Goal: Information Seeking & Learning: Learn about a topic

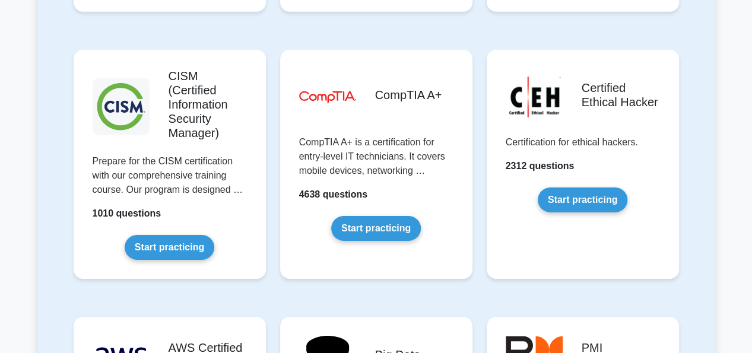
scroll to position [1789, 0]
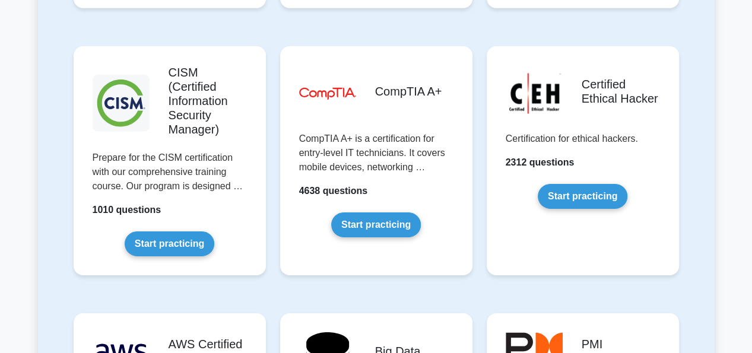
click at [393, 212] on link "Start practicing" at bounding box center [376, 224] width 90 height 25
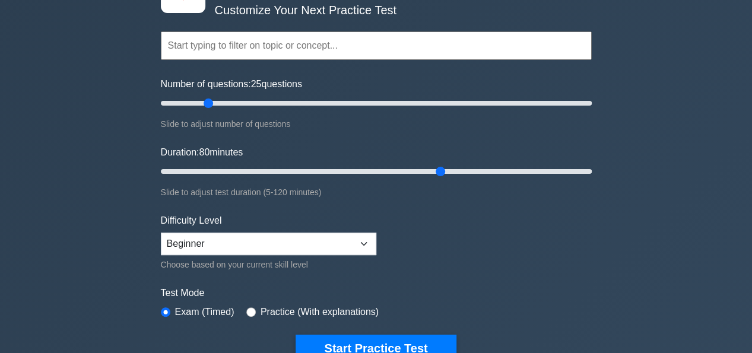
scroll to position [108, 0]
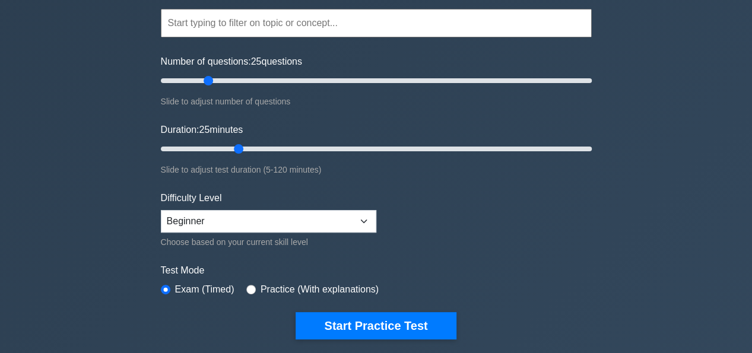
type input "25"
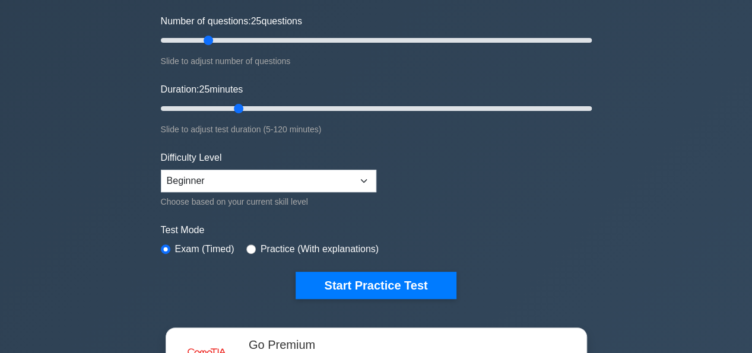
scroll to position [165, 0]
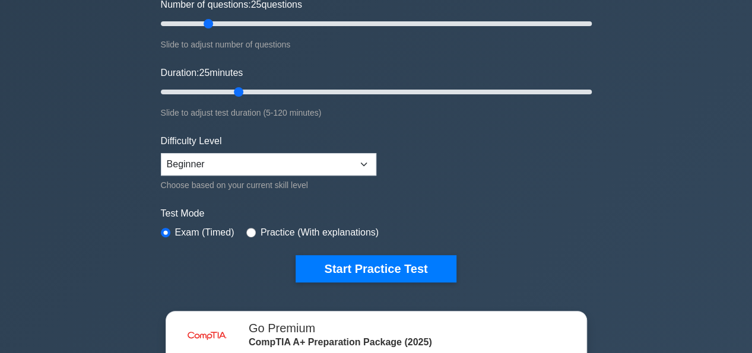
click at [402, 269] on button "Start Practice Test" at bounding box center [375, 268] width 160 height 27
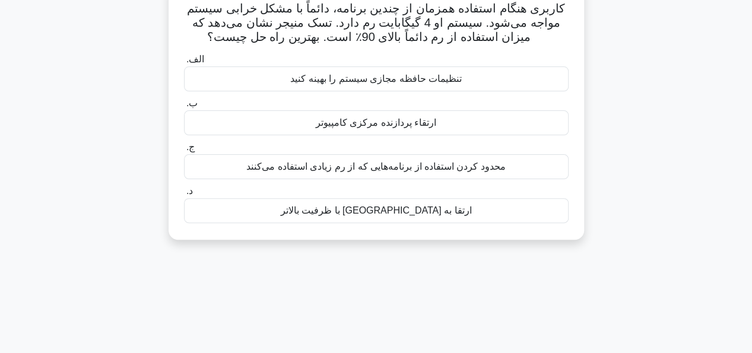
scroll to position [88, 0]
click at [472, 211] on div "ارتقا به رم با ظرفیت بالاتر" at bounding box center [376, 210] width 384 height 25
click at [184, 195] on input "د. ارتقا به رم با ظرفیت بالاتر" at bounding box center [184, 191] width 0 height 8
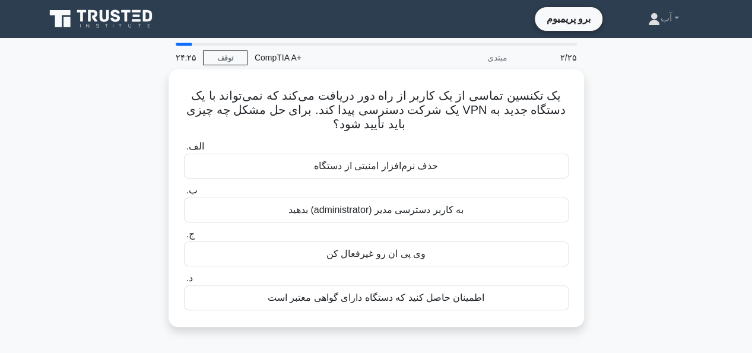
scroll to position [0, 0]
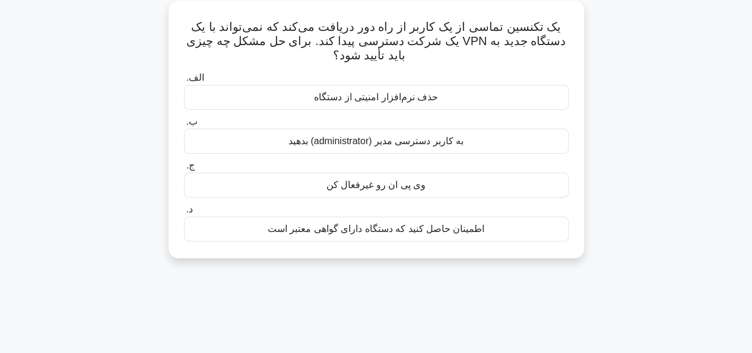
click at [459, 236] on div "اطمینان حاصل کنید که دستگاه دارای گواهی معتبر است" at bounding box center [376, 229] width 384 height 25
click at [184, 214] on input "د. اطمینان حاصل کنید که دستگاه دارای گواهی معتبر است" at bounding box center [184, 210] width 0 height 8
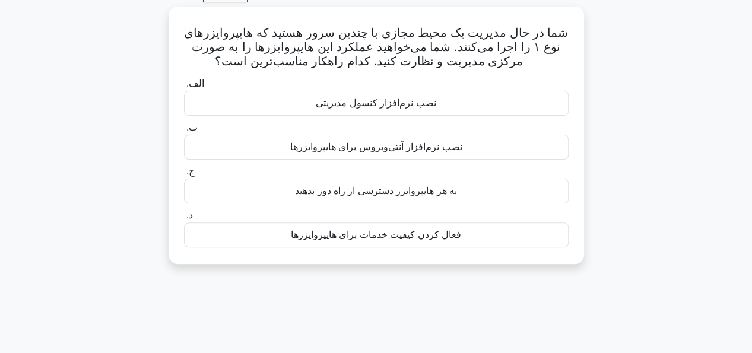
scroll to position [63, 0]
click at [440, 109] on div "نصب نرم‌افزار کنسول مدیریتی" at bounding box center [376, 103] width 384 height 25
click at [184, 88] on input "الف. نصب نرم‌افزار کنسول مدیریتی" at bounding box center [184, 84] width 0 height 8
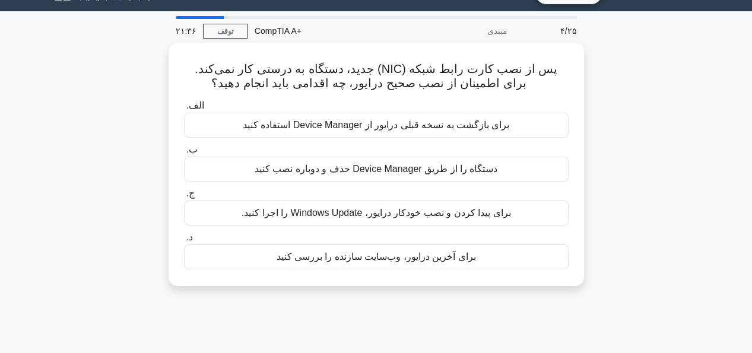
scroll to position [26, 0]
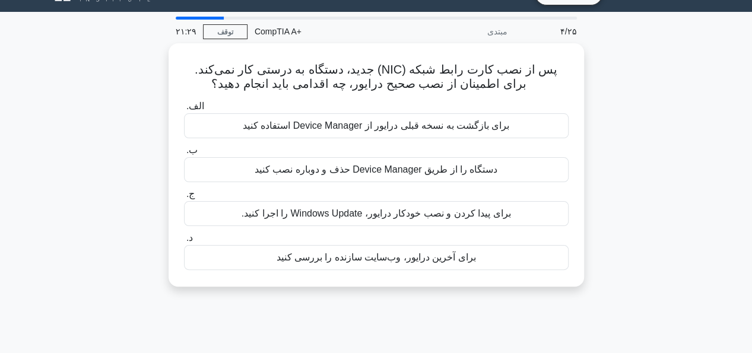
click at [501, 129] on font "برای بازگشت به نسخه قبلی درایور از Device Manager استفاده کنید" at bounding box center [376, 125] width 267 height 10
click at [184, 110] on input "الف. برای بازگشت به نسخه قبلی درایور از Device Manager استفاده کنید" at bounding box center [184, 107] width 0 height 8
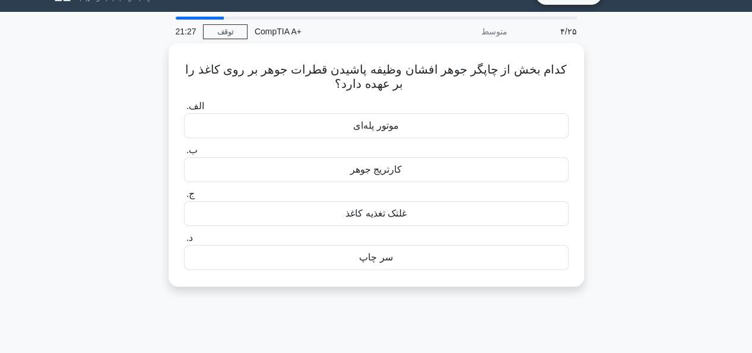
scroll to position [0, 0]
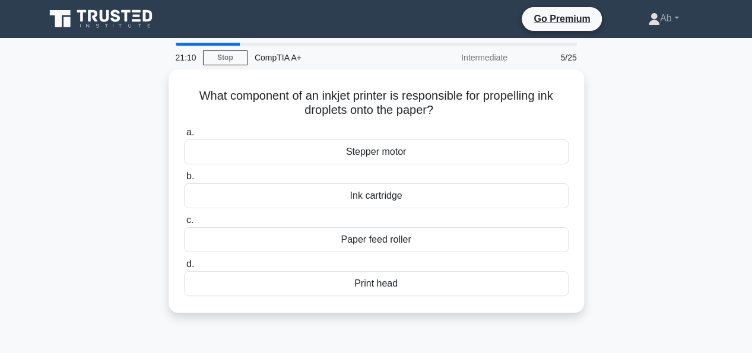
click at [663, 164] on div "What component of an inkjet printer is responsible for propelling ink droplets …" at bounding box center [376, 197] width 676 height 257
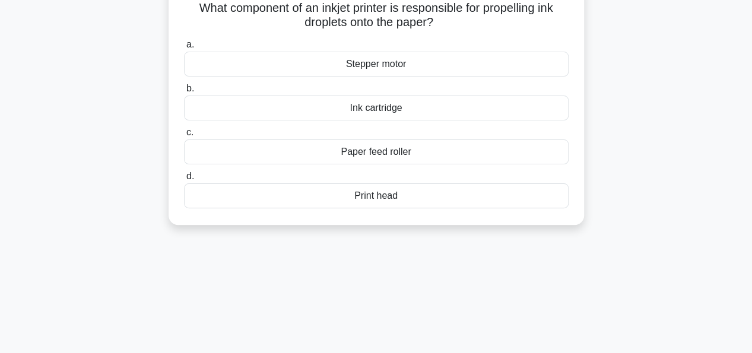
scroll to position [85, 0]
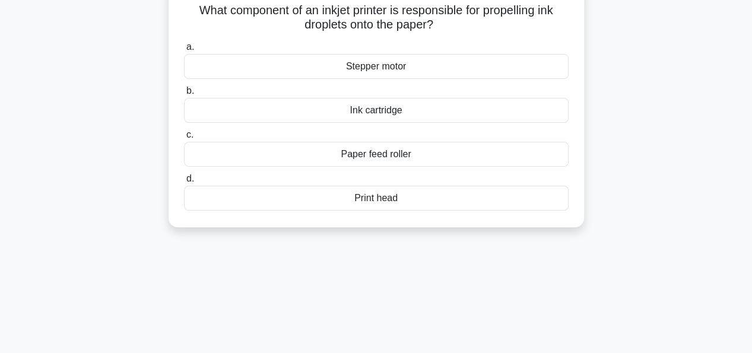
click at [384, 64] on div "Stepper motor" at bounding box center [376, 66] width 384 height 25
click at [184, 51] on input "a. Stepper motor" at bounding box center [184, 47] width 0 height 8
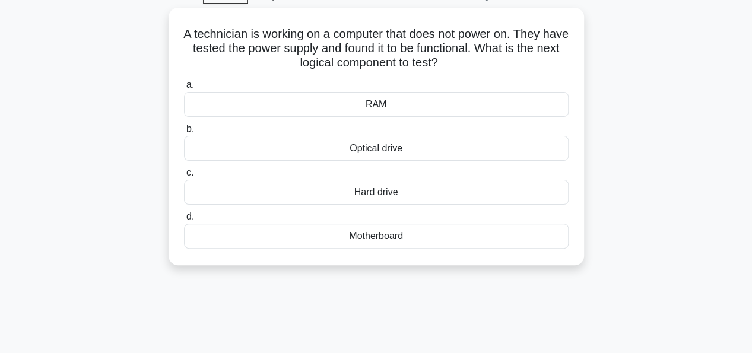
scroll to position [61, 0]
click at [459, 241] on div "Motherboard" at bounding box center [376, 237] width 384 height 25
click at [184, 222] on input "d. Motherboard" at bounding box center [184, 218] width 0 height 8
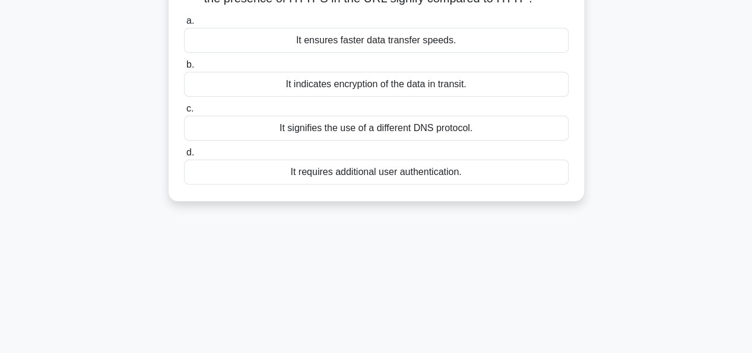
scroll to position [112, 0]
click at [409, 81] on div "It indicates encryption of the data in transit." at bounding box center [376, 84] width 384 height 25
click at [184, 69] on input "b. It indicates encryption of the data in transit." at bounding box center [184, 65] width 0 height 8
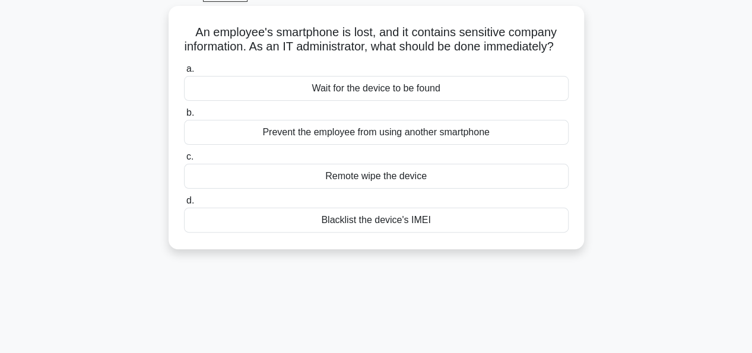
scroll to position [64, 0]
click at [447, 188] on div "Remote wipe the device" at bounding box center [376, 175] width 384 height 25
click at [184, 160] on input "c. Remote wipe the device" at bounding box center [184, 156] width 0 height 8
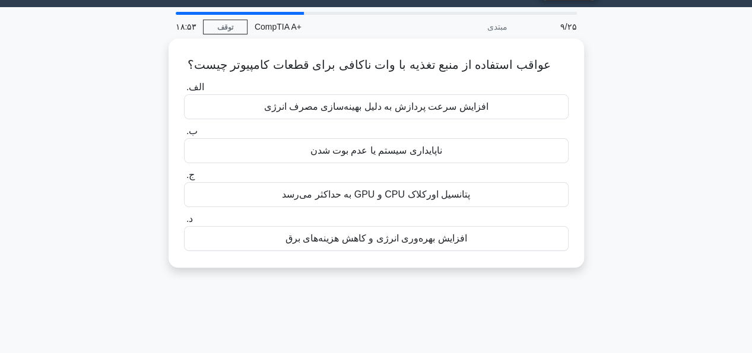
scroll to position [32, 0]
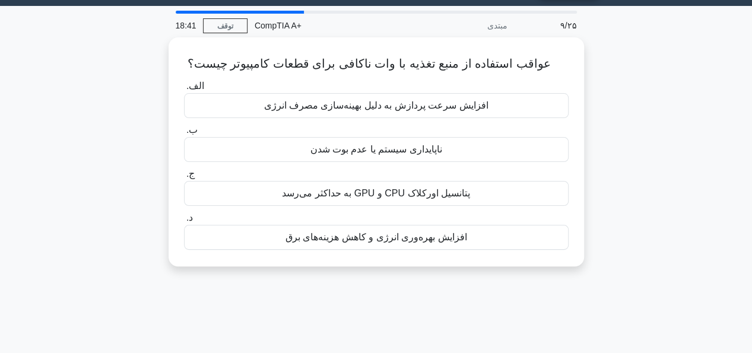
click at [432, 150] on font "ناپایداری سیستم یا عدم بوت شدن" at bounding box center [376, 149] width 132 height 10
click at [184, 134] on input "ب. ناپایداری سیستم یا عدم بوت شدن" at bounding box center [184, 130] width 0 height 8
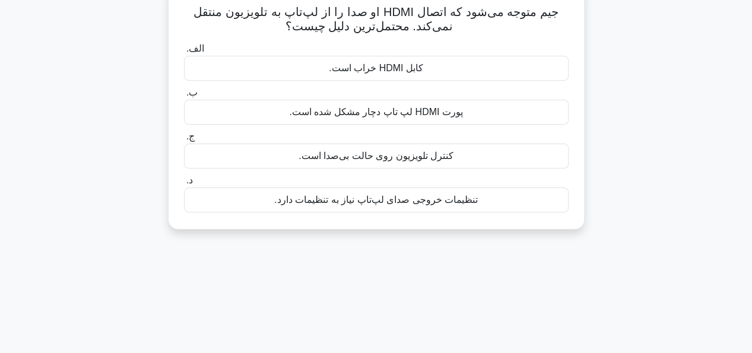
scroll to position [85, 0]
click at [450, 202] on font "تنظیمات خروجی صدای لپ‌تاپ نیاز به تنظیمات دارد." at bounding box center [375, 198] width 203 height 10
click at [184, 183] on input "د. تنظیمات خروجی صدای لپ‌تاپ نیاز به تنظیمات دارد." at bounding box center [184, 180] width 0 height 8
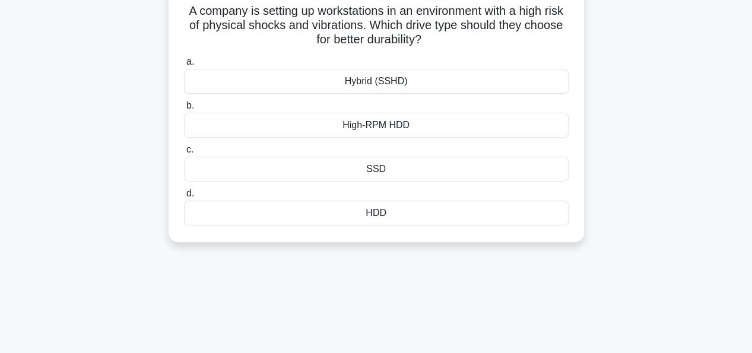
click at [374, 171] on div "SSD" at bounding box center [376, 169] width 384 height 25
click at [184, 154] on input "c. SSD" at bounding box center [184, 150] width 0 height 8
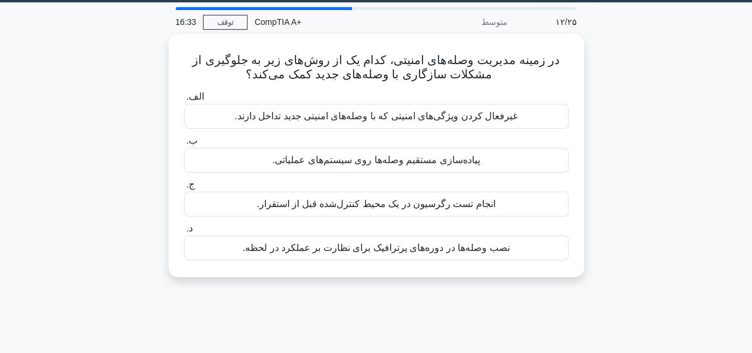
scroll to position [37, 0]
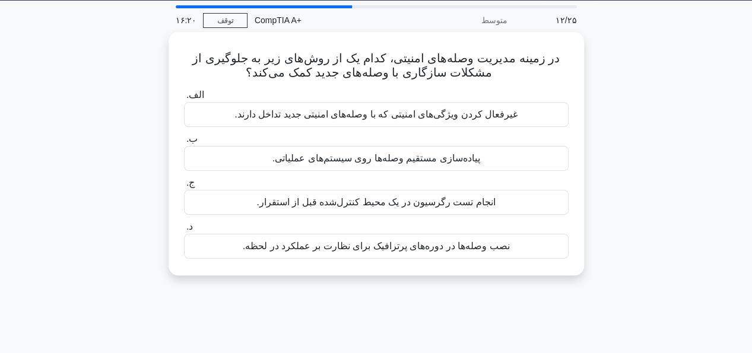
click at [465, 201] on font "انجام تست رگرسیون در یک محیط کنترل‌شده قبل از استقرار." at bounding box center [375, 202] width 238 height 10
click at [184, 187] on input "ج. انجام تست رگرسیون در یک محیط کنترل‌شده قبل از استقرار." at bounding box center [184, 183] width 0 height 8
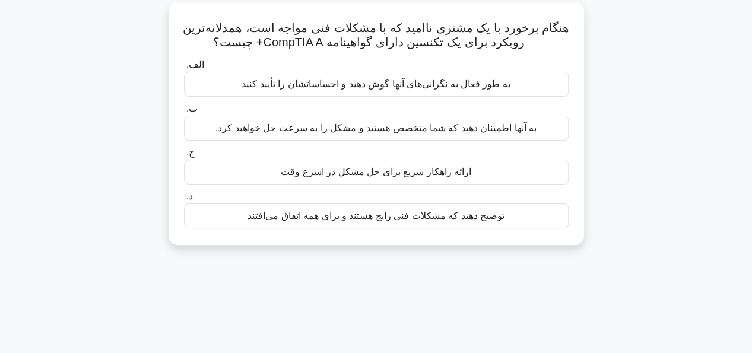
scroll to position [68, 0]
click at [434, 173] on font "ارائه راهکار سریع برای حل مشکل در اسرع وقت" at bounding box center [376, 172] width 190 height 10
click at [184, 157] on input "ج. ارائه راهکار سریع برای حل مشکل در اسرع وقت" at bounding box center [184, 153] width 0 height 8
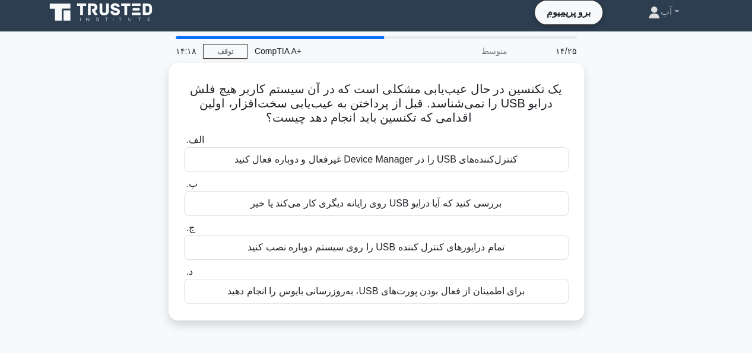
scroll to position [6, 0]
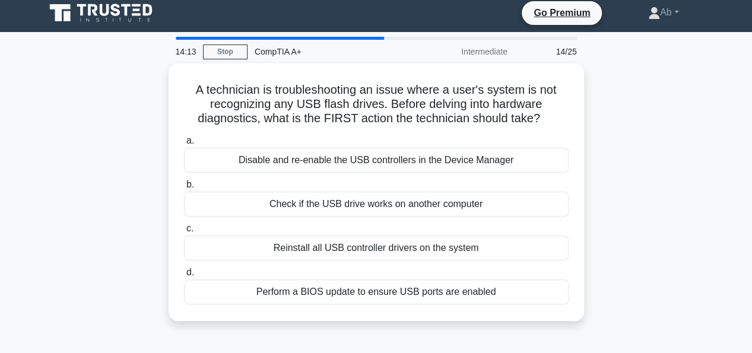
click at [45, 83] on div "A technician is troubleshooting an issue where a user's system is not recognizi…" at bounding box center [376, 199] width 676 height 272
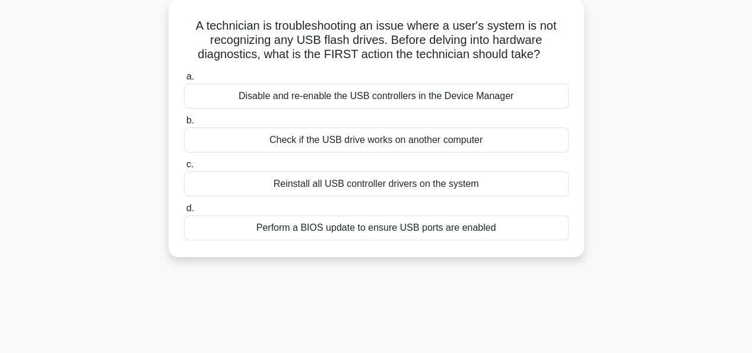
scroll to position [72, 0]
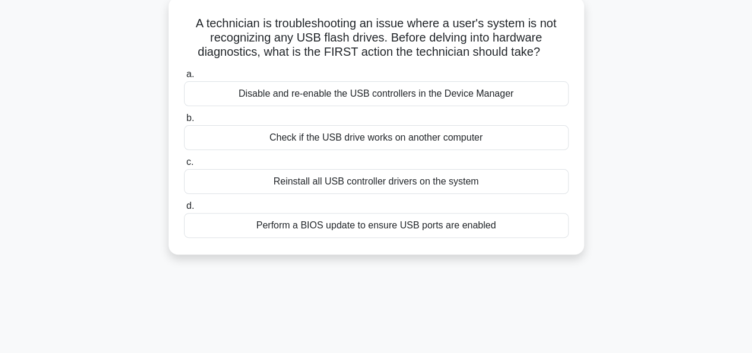
click at [465, 182] on div "Reinstall all USB controller drivers on the system" at bounding box center [376, 181] width 384 height 25
click at [184, 166] on input "c. Reinstall all USB controller drivers on the system" at bounding box center [184, 162] width 0 height 8
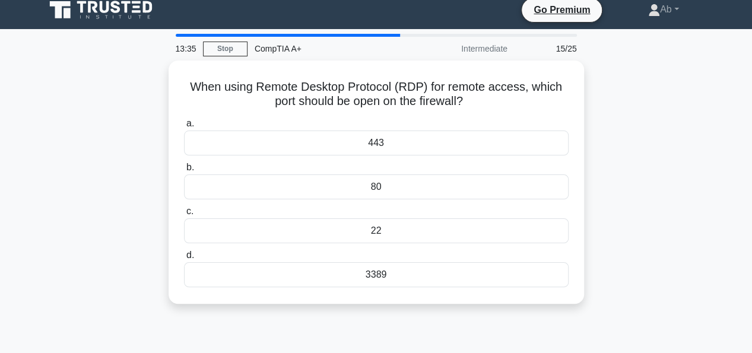
scroll to position [0, 0]
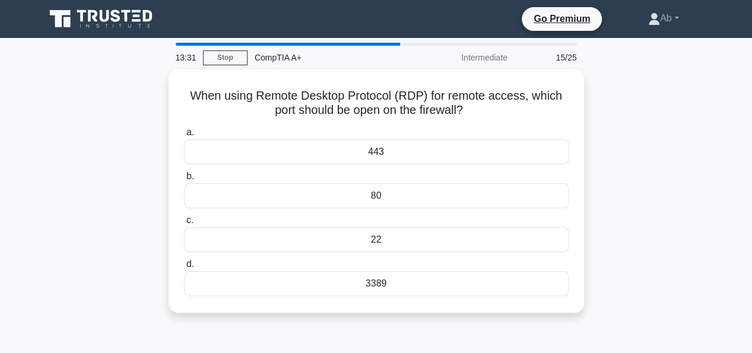
click at [454, 294] on div "3389" at bounding box center [376, 283] width 384 height 25
click at [184, 268] on input "d. 3389" at bounding box center [184, 264] width 0 height 8
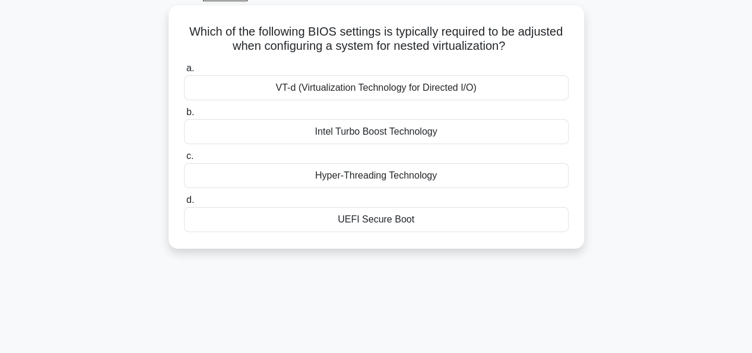
scroll to position [63, 0]
click at [478, 88] on div "VT-d (Virtualization Technology for Directed I/O)" at bounding box center [376, 88] width 384 height 25
click at [184, 73] on input "a. VT-d (Virtualization Technology for Directed I/O)" at bounding box center [184, 69] width 0 height 8
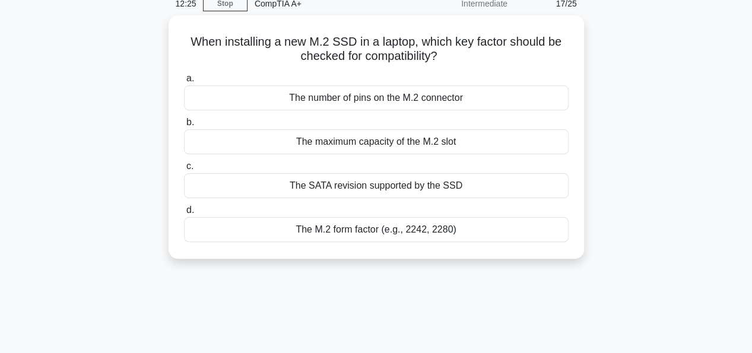
scroll to position [56, 0]
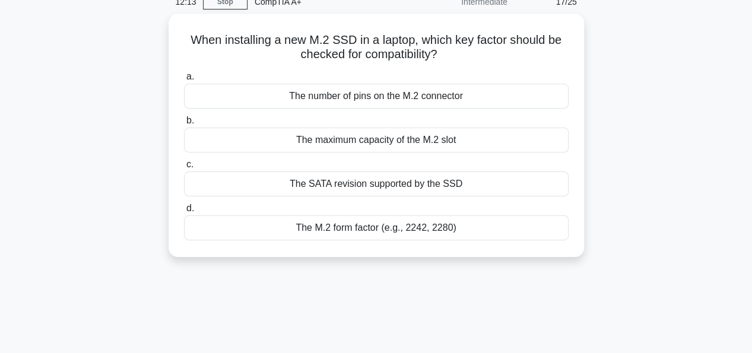
click at [484, 184] on div "The SATA revision supported by the SSD" at bounding box center [376, 183] width 384 height 25
click at [184, 168] on input "c. The SATA revision supported by the SSD" at bounding box center [184, 165] width 0 height 8
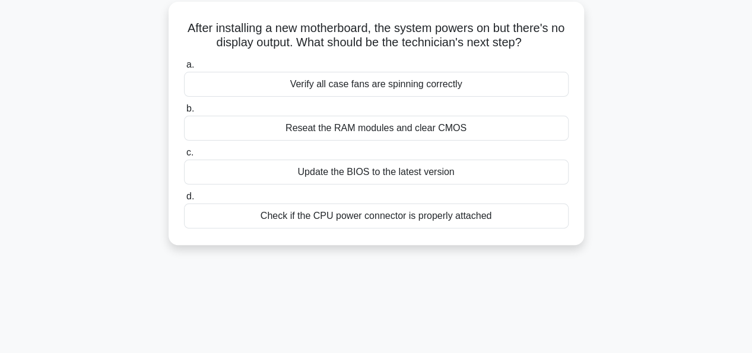
scroll to position [68, 0]
click at [454, 221] on div "Check if the CPU power connector is properly attached" at bounding box center [376, 215] width 384 height 25
click at [184, 200] on input "d. Check if the CPU power connector is properly attached" at bounding box center [184, 196] width 0 height 8
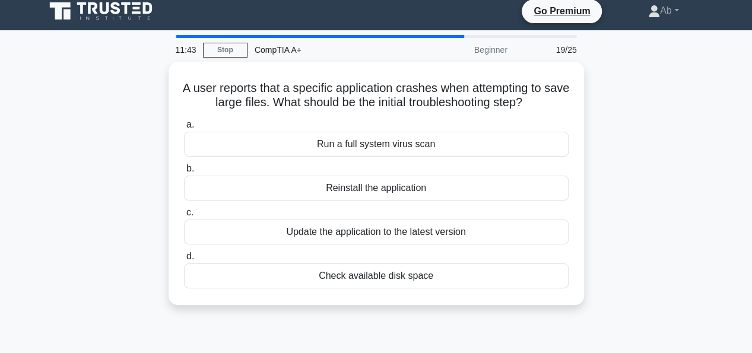
scroll to position [0, 0]
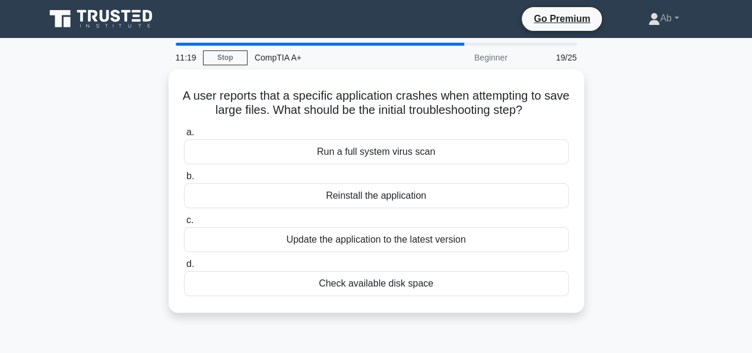
click at [426, 289] on div "Check available disk space" at bounding box center [376, 283] width 384 height 25
click at [184, 268] on input "d. Check available disk space" at bounding box center [184, 264] width 0 height 8
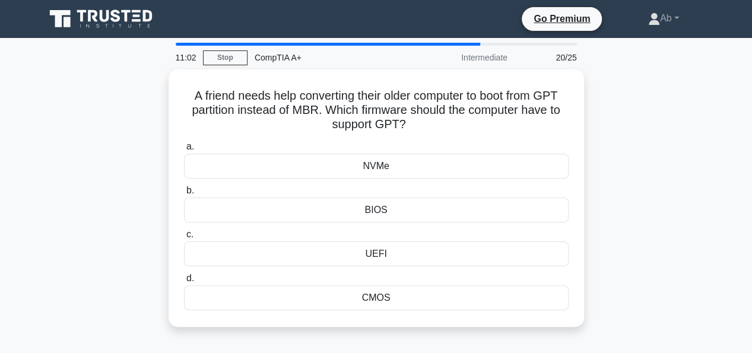
click at [394, 254] on div "UEFI" at bounding box center [376, 253] width 384 height 25
click at [184, 238] on input "c. UEFI" at bounding box center [184, 235] width 0 height 8
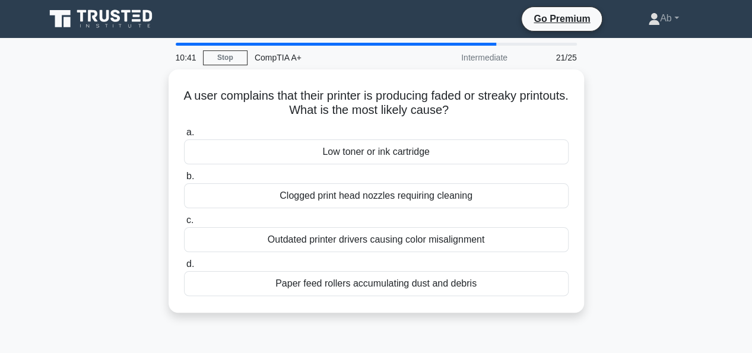
click at [424, 157] on div "Low toner or ink cartridge" at bounding box center [376, 151] width 384 height 25
click at [184, 136] on input "a. Low toner or ink cartridge" at bounding box center [184, 133] width 0 height 8
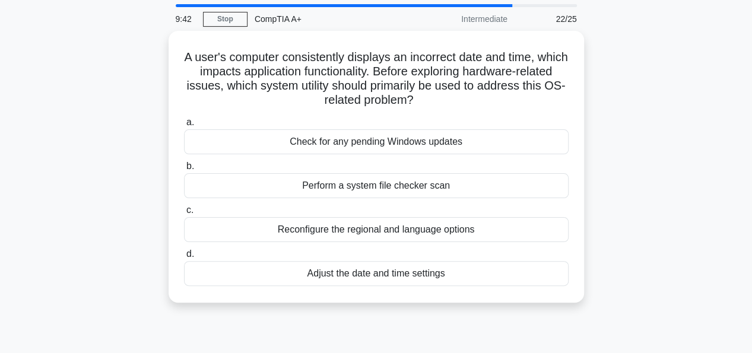
scroll to position [40, 0]
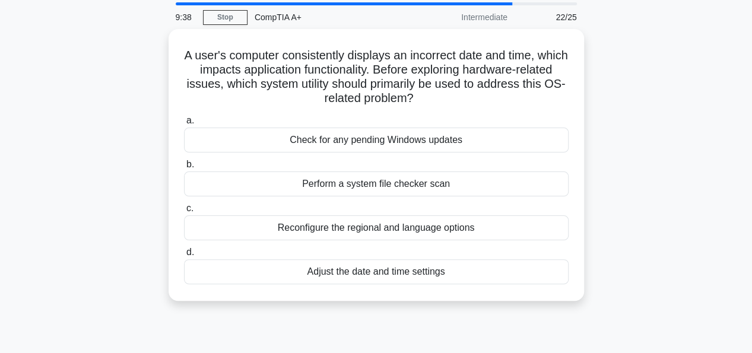
click at [457, 227] on div "Reconfigure the regional and language options" at bounding box center [376, 227] width 384 height 25
click at [184, 212] on input "c. Reconfigure the regional and language options" at bounding box center [184, 209] width 0 height 8
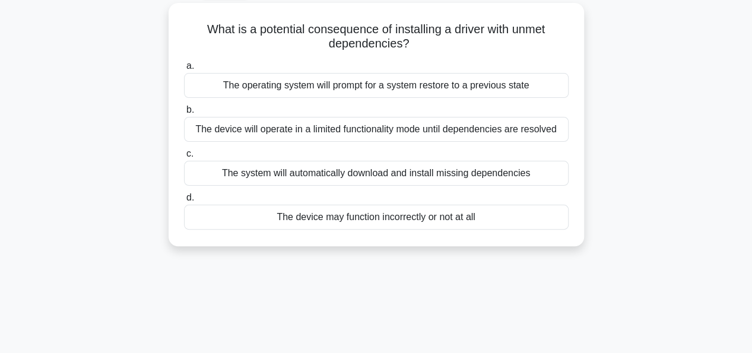
scroll to position [69, 0]
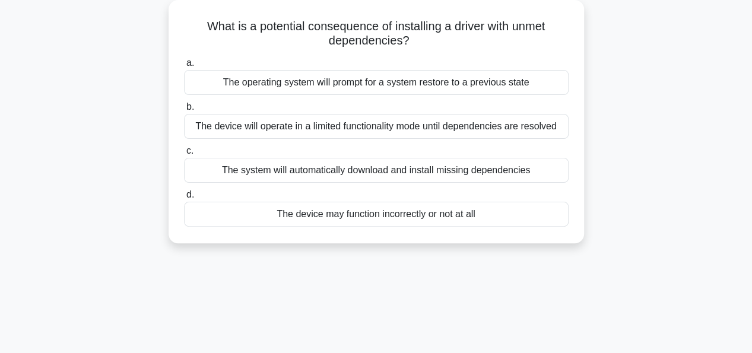
click at [467, 217] on div "The device may function incorrectly or not at all" at bounding box center [376, 214] width 384 height 25
click at [184, 199] on input "d. The device may function incorrectly or not at all" at bounding box center [184, 195] width 0 height 8
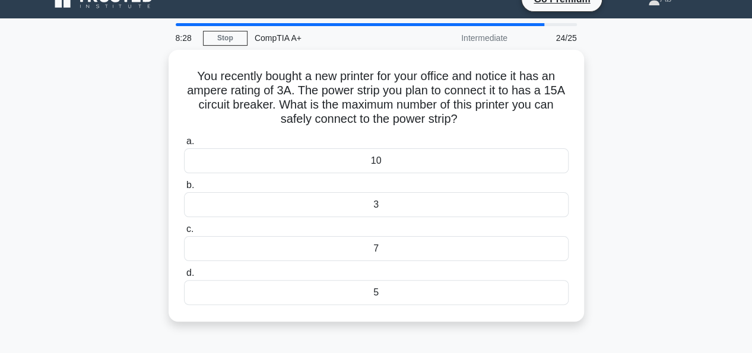
scroll to position [19, 0]
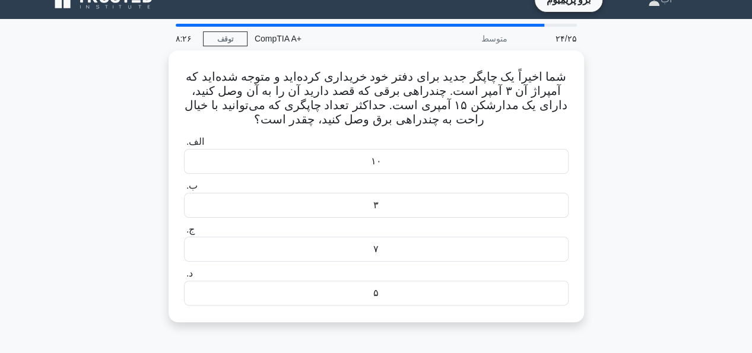
click at [647, 120] on div "شما اخیراً یک چاپگر جدید برای دفتر خود خریداری کرده‌اید و متوجه شده‌اید که آمپر…" at bounding box center [376, 193] width 676 height 286
click at [478, 300] on div "۵" at bounding box center [376, 293] width 384 height 25
click at [184, 278] on input "د. ۵" at bounding box center [184, 274] width 0 height 8
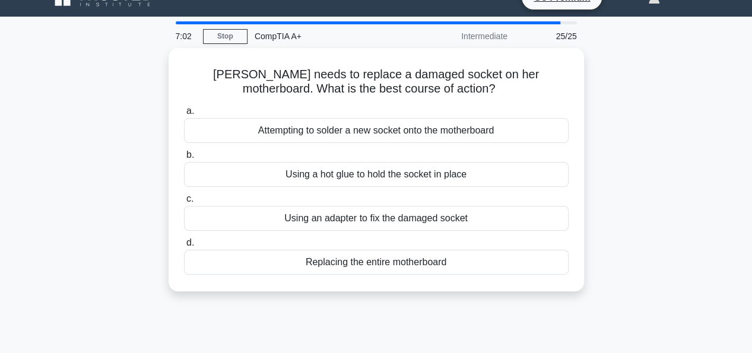
scroll to position [15, 0]
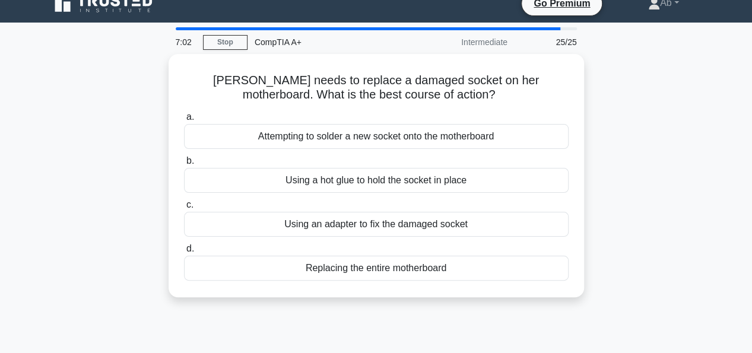
click at [500, 138] on div "Attempting to solder a new socket onto the motherboard" at bounding box center [376, 136] width 384 height 25
click at [184, 121] on input "a. Attempting to solder a new socket onto the motherboard" at bounding box center [184, 117] width 0 height 8
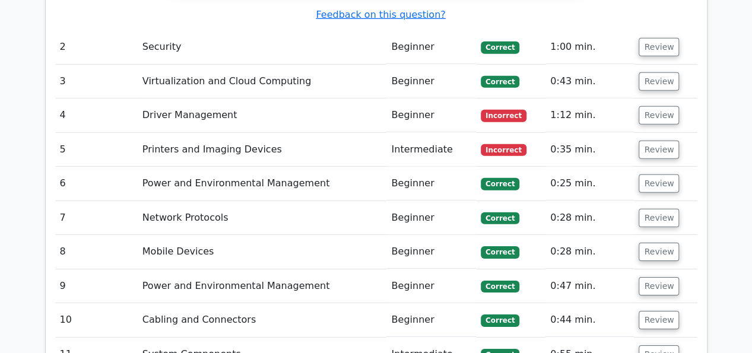
scroll to position [1734, 0]
click at [652, 106] on button "Review" at bounding box center [658, 115] width 40 height 18
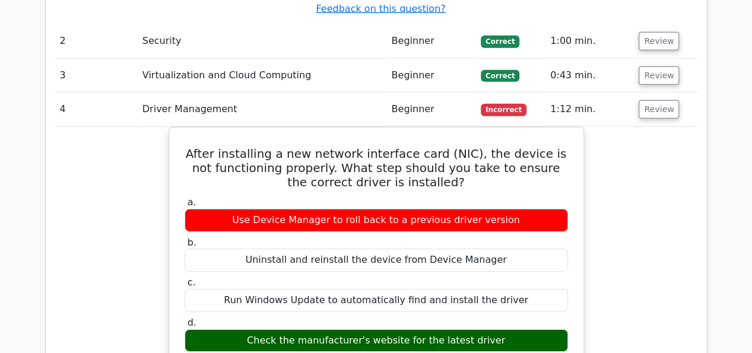
scroll to position [1738, 0]
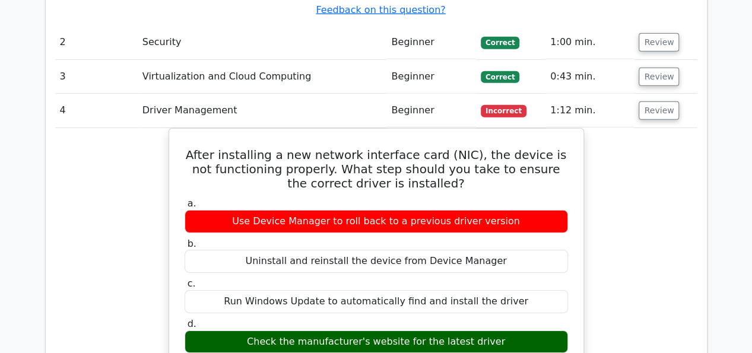
click at [660, 101] on button "Review" at bounding box center [658, 110] width 40 height 18
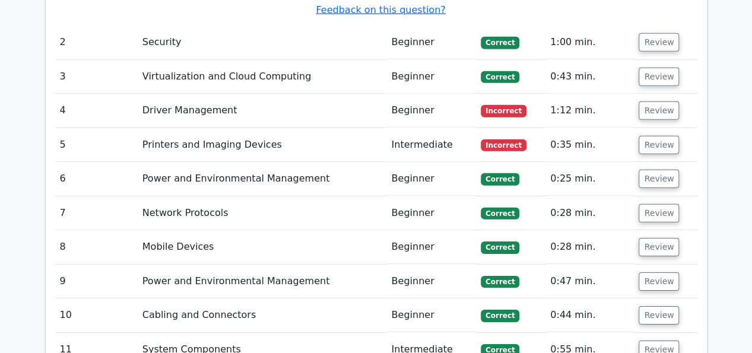
click at [663, 136] on button "Review" at bounding box center [658, 145] width 40 height 18
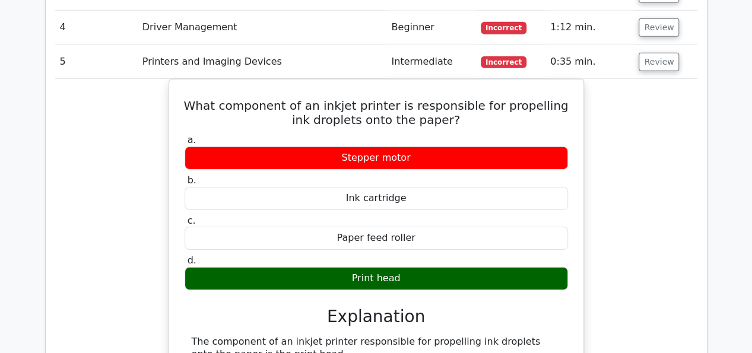
scroll to position [1812, 0]
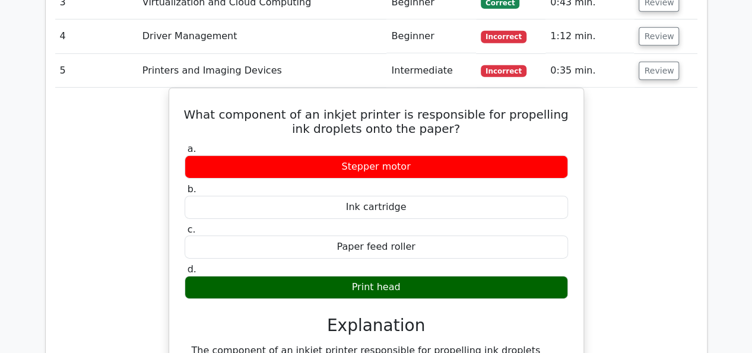
click at [661, 62] on button "Review" at bounding box center [658, 71] width 40 height 18
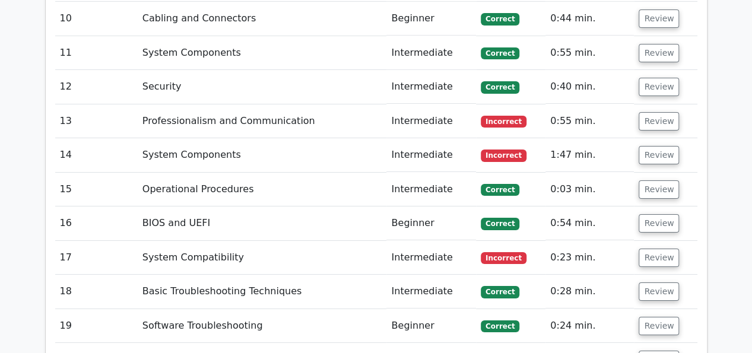
scroll to position [2036, 0]
click at [656, 112] on button "Review" at bounding box center [658, 121] width 40 height 18
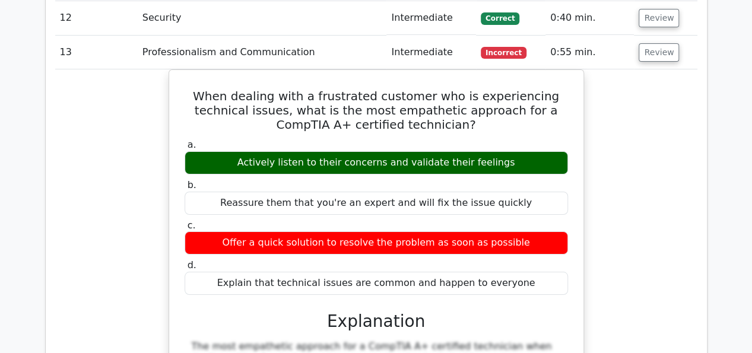
scroll to position [2091, 0]
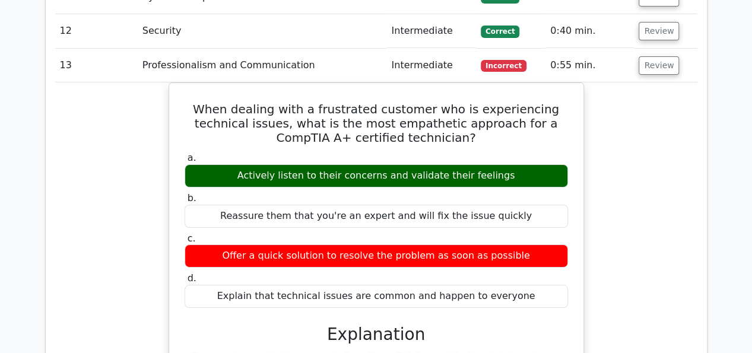
click at [661, 56] on button "Review" at bounding box center [658, 65] width 40 height 18
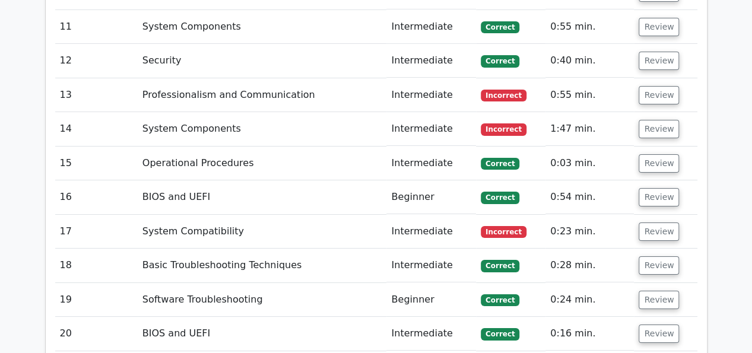
scroll to position [2061, 0]
click at [655, 120] on button "Review" at bounding box center [658, 129] width 40 height 18
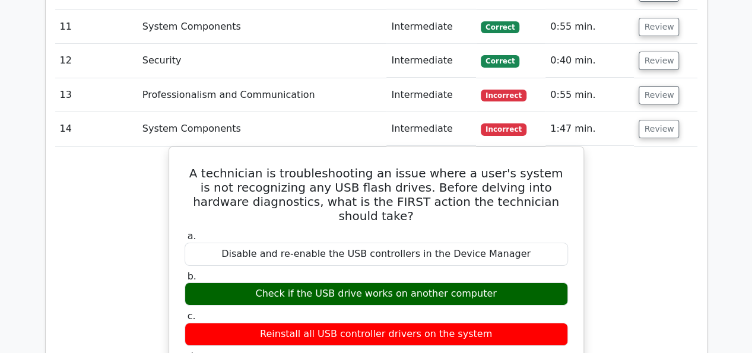
click at [655, 120] on button "Review" at bounding box center [658, 129] width 40 height 18
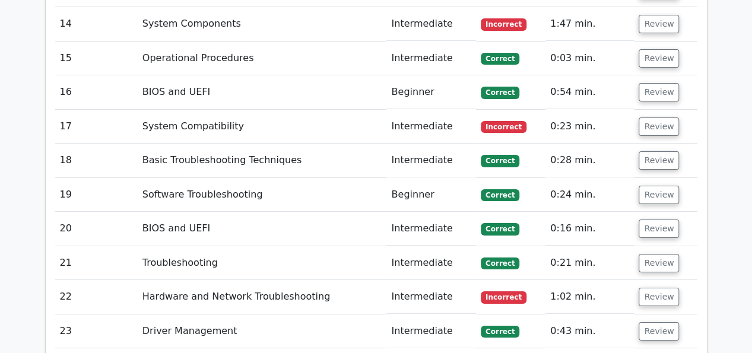
scroll to position [2174, 0]
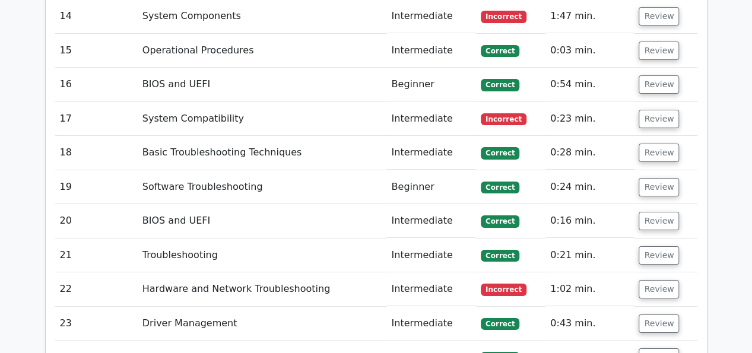
click at [659, 110] on button "Review" at bounding box center [658, 119] width 40 height 18
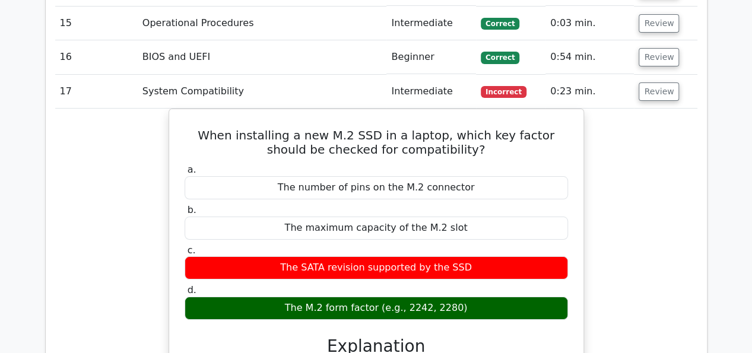
scroll to position [2199, 0]
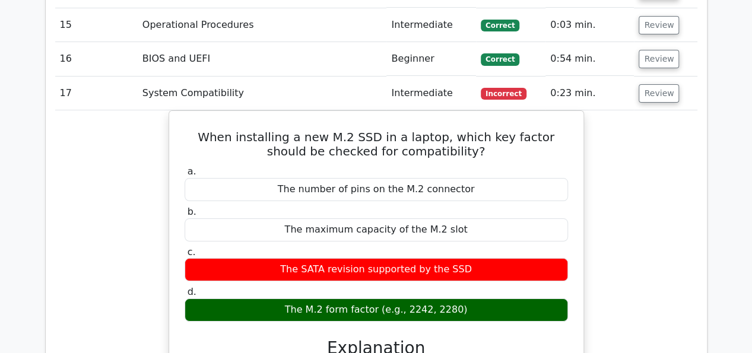
click at [656, 84] on button "Review" at bounding box center [658, 93] width 40 height 18
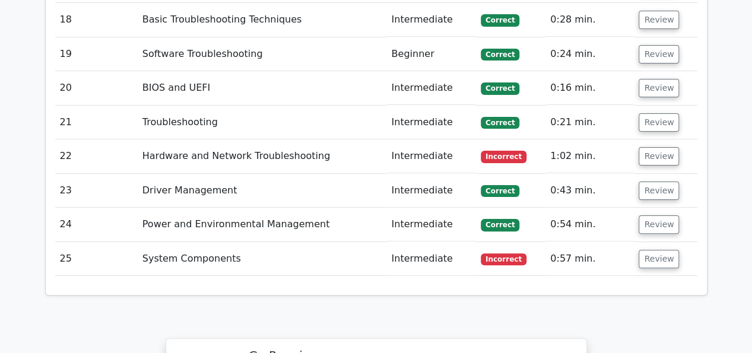
scroll to position [2313, 0]
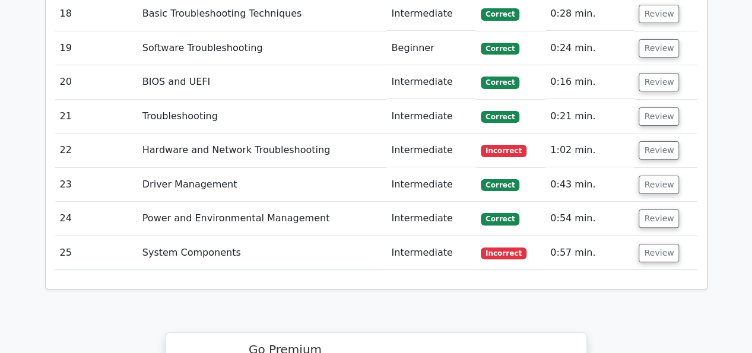
click at [663, 141] on button "Review" at bounding box center [658, 150] width 40 height 18
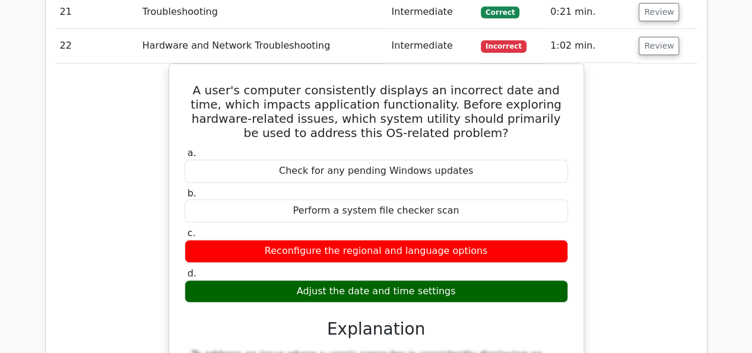
scroll to position [2417, 0]
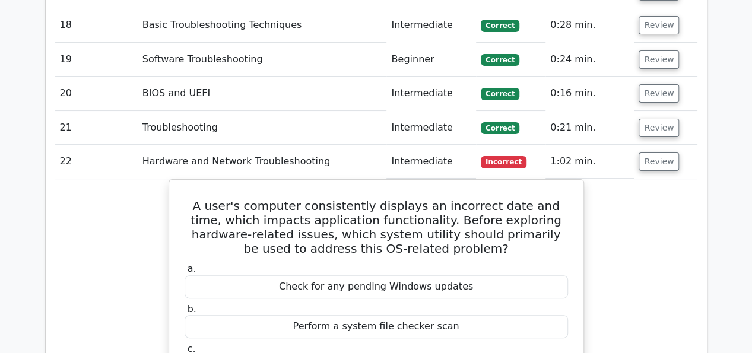
click at [661, 152] on button "Review" at bounding box center [658, 161] width 40 height 18
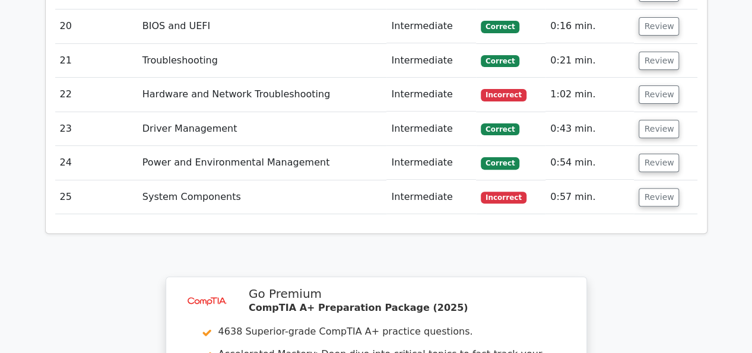
scroll to position [2369, 0]
click at [656, 187] on button "Review" at bounding box center [658, 196] width 40 height 18
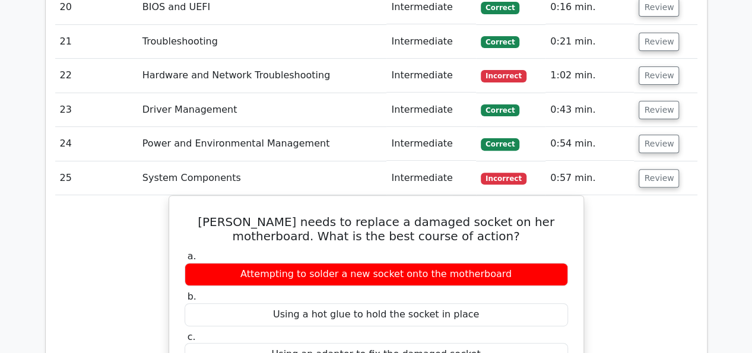
scroll to position [2391, 0]
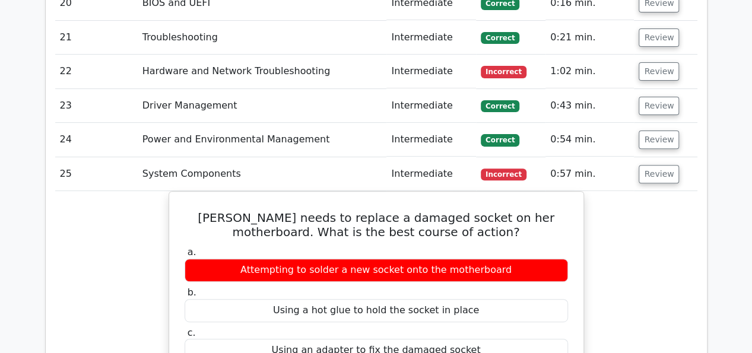
click at [659, 165] on button "Review" at bounding box center [658, 174] width 40 height 18
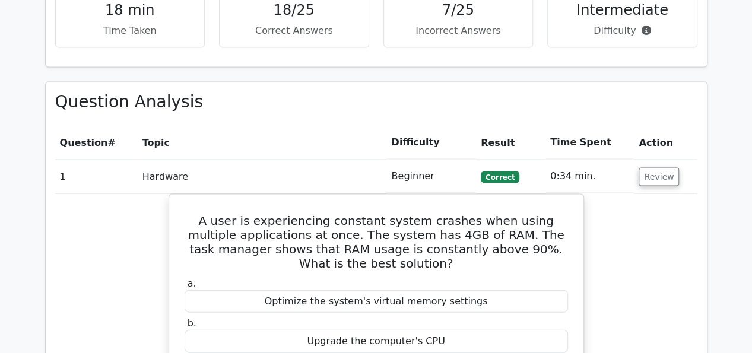
scroll to position [1159, 0]
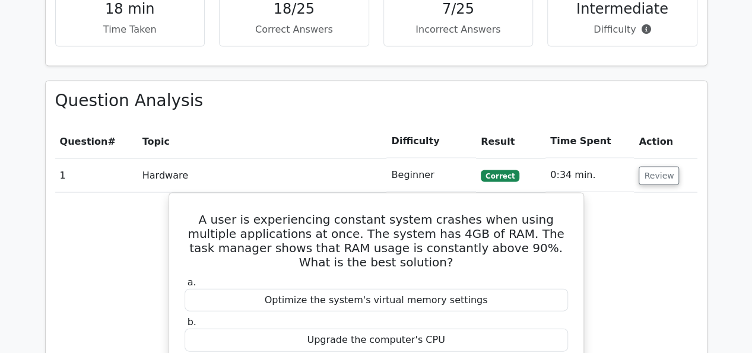
click at [652, 167] on button "Review" at bounding box center [658, 176] width 40 height 18
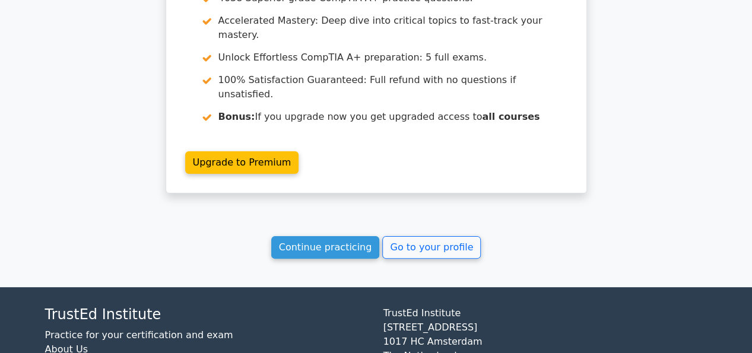
scroll to position [2296, 0]
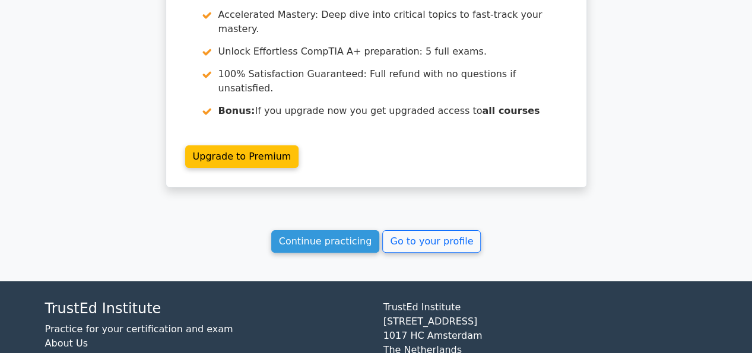
click at [443, 230] on link "Go to your profile" at bounding box center [431, 241] width 98 height 23
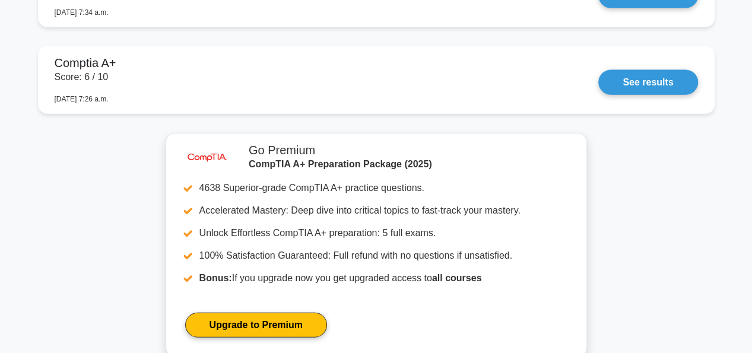
scroll to position [1323, 0]
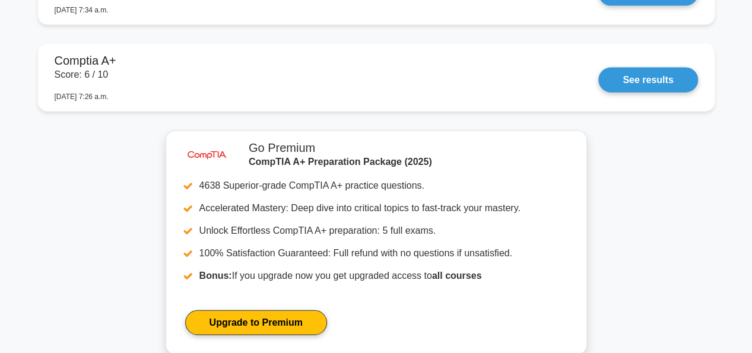
click at [598, 73] on link "See results" at bounding box center [647, 80] width 99 height 25
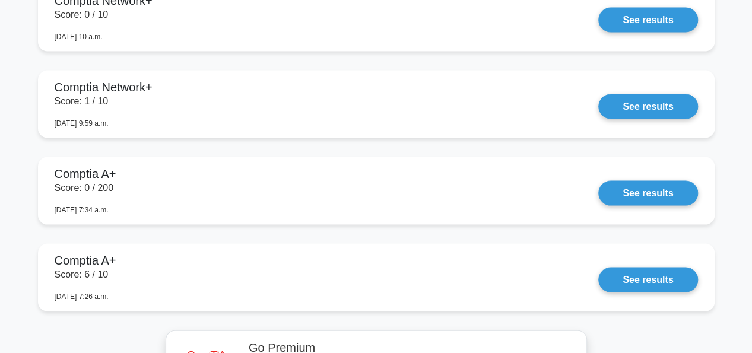
scroll to position [1124, 0]
click at [649, 97] on link "See results" at bounding box center [647, 106] width 99 height 25
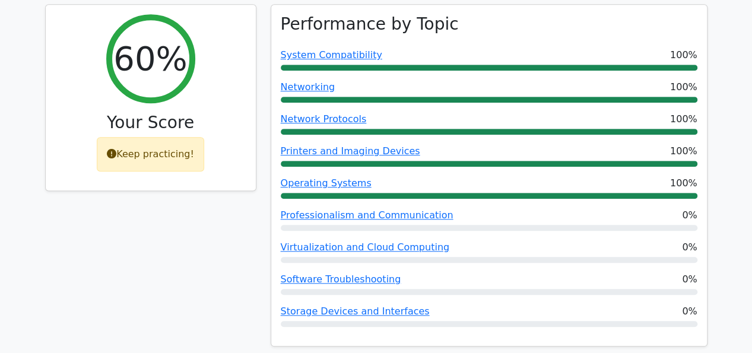
scroll to position [432, 0]
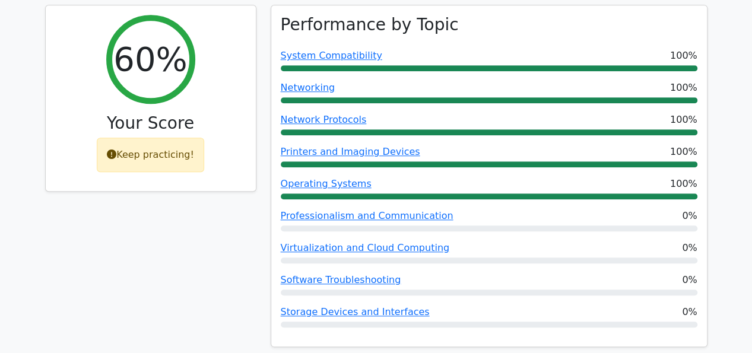
click at [179, 138] on div "Keep practicing!" at bounding box center [150, 155] width 107 height 34
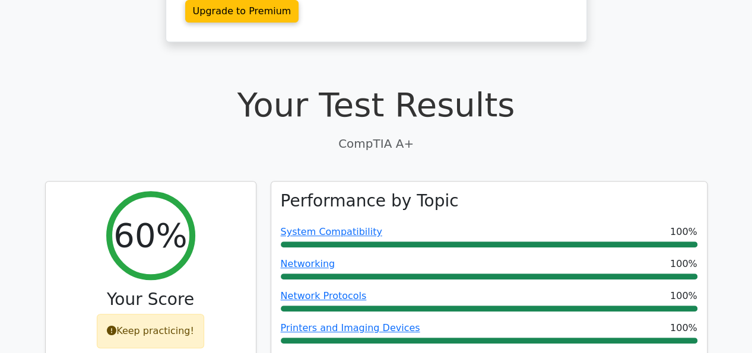
scroll to position [0, 0]
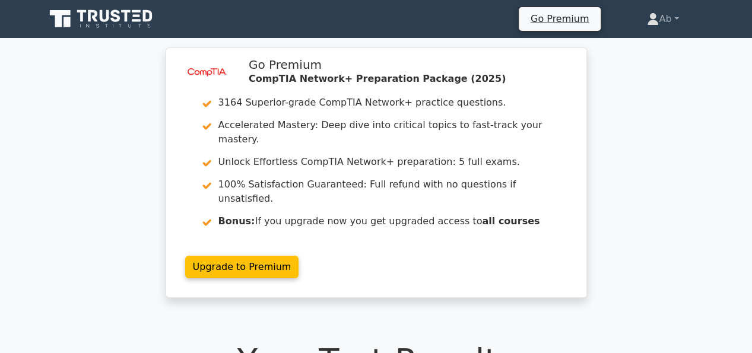
click at [83, 15] on icon at bounding box center [102, 19] width 114 height 23
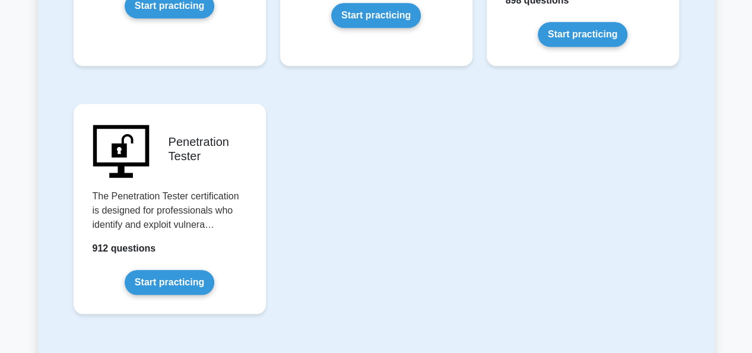
scroll to position [2772, 0]
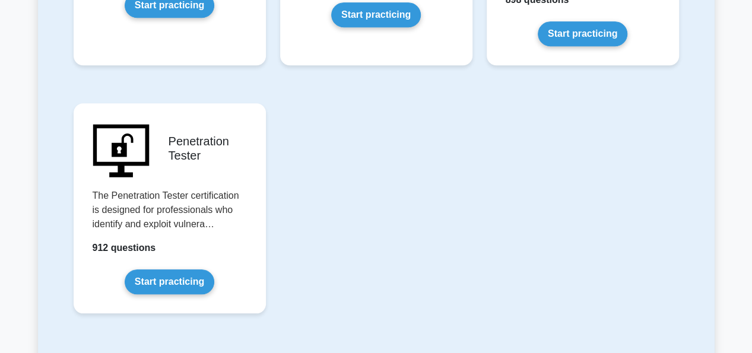
click at [170, 269] on link "Start practicing" at bounding box center [170, 281] width 90 height 25
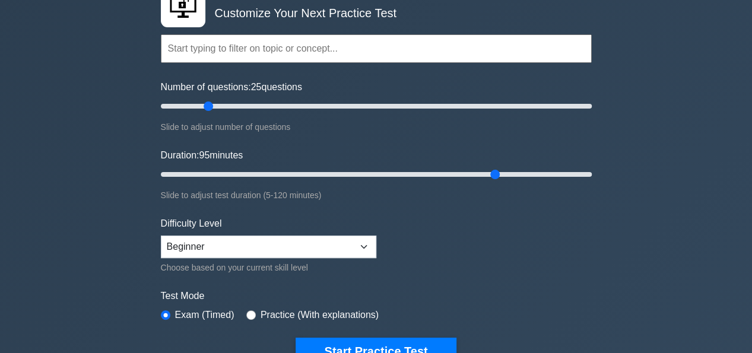
type input "95"
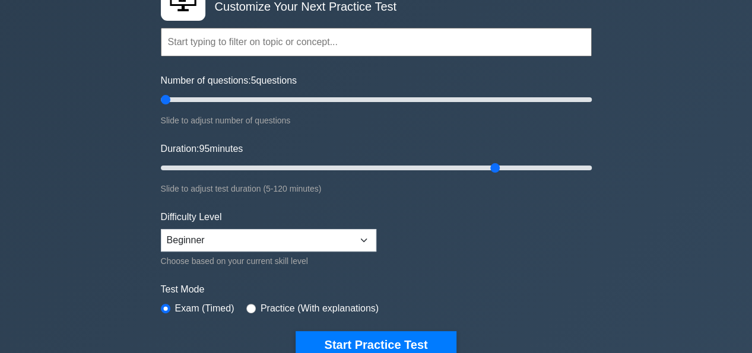
type input "5"
type input "10"
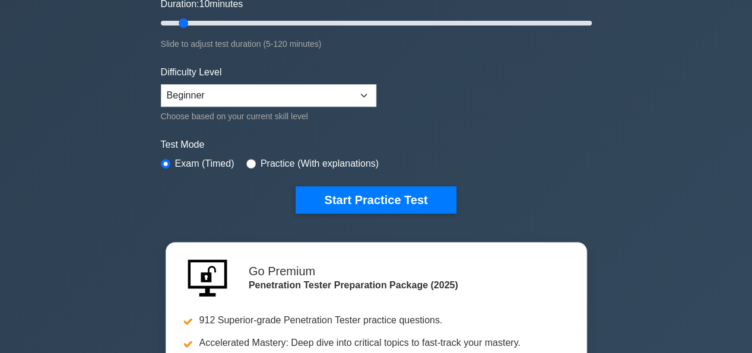
scroll to position [236, 0]
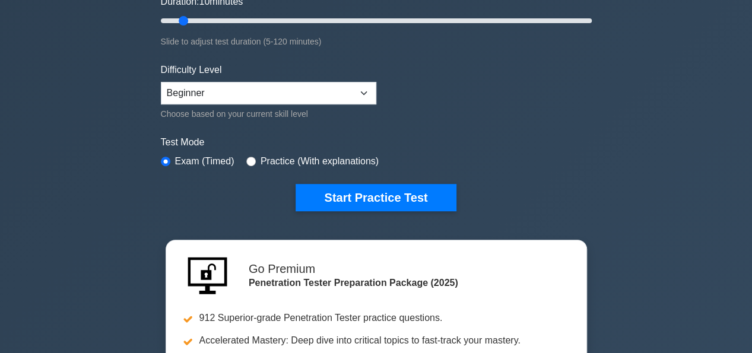
click at [408, 196] on button "Start Practice Test" at bounding box center [375, 197] width 160 height 27
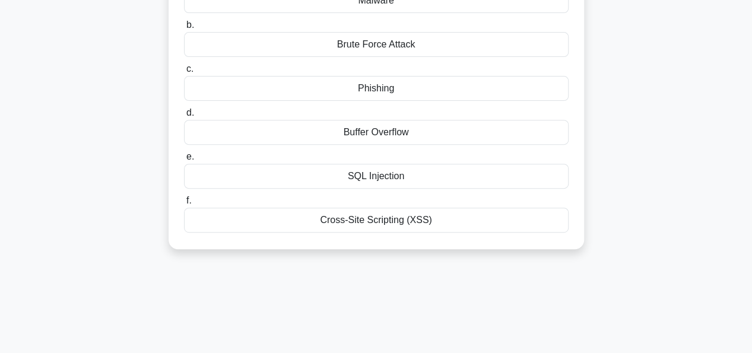
scroll to position [164, 0]
click at [454, 85] on div "Phishing" at bounding box center [376, 89] width 384 height 25
click at [184, 74] on input "c. [GEOGRAPHIC_DATA]" at bounding box center [184, 70] width 0 height 8
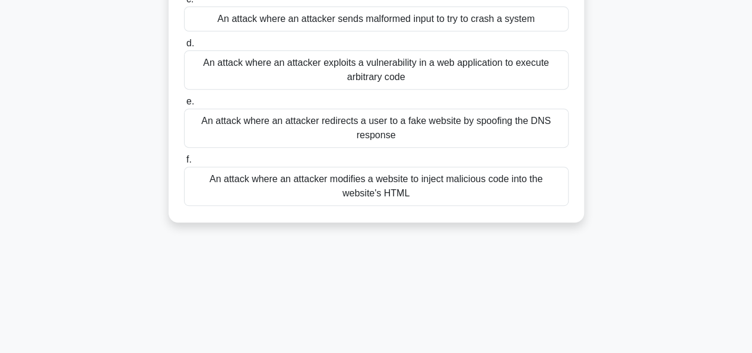
scroll to position [228, 0]
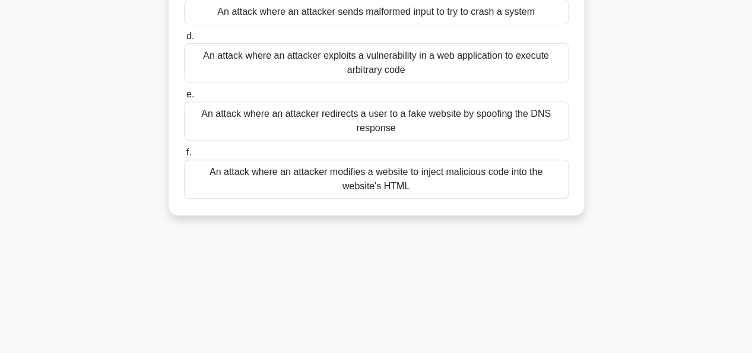
click at [414, 115] on div "An attack where an attacker redirects a user to a fake website by spoofing the …" at bounding box center [376, 120] width 384 height 39
click at [184, 98] on input "e. An attack where an attacker redirects a user to a fake website by spoofing t…" at bounding box center [184, 95] width 0 height 8
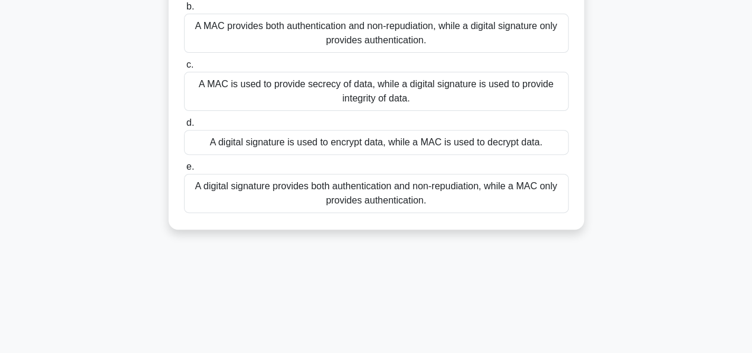
scroll to position [171, 0]
click at [473, 187] on div "A digital signature provides both authentication and non-repudiation, while a M…" at bounding box center [376, 192] width 384 height 39
click at [184, 170] on input "e. A digital signature provides both authentication and non-repudiation, while …" at bounding box center [184, 166] width 0 height 8
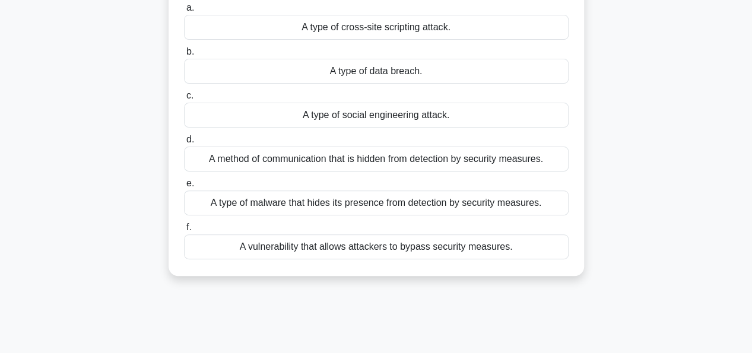
scroll to position [115, 0]
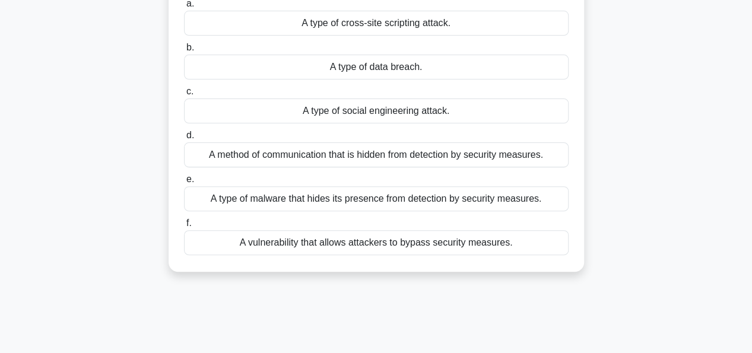
click at [396, 136] on label "d. A method of communication that is hidden from detection by security measures." at bounding box center [376, 147] width 384 height 39
click at [184, 136] on input "d. A method of communication that is hidden from detection by security measures." at bounding box center [184, 136] width 0 height 8
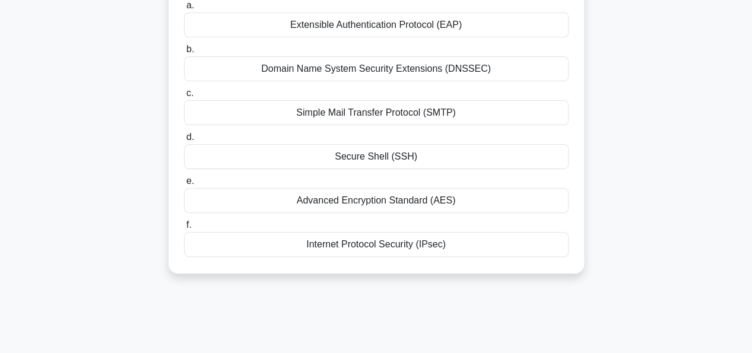
scroll to position [113, 0]
click at [397, 201] on div "Advanced Encryption Standard (AES)" at bounding box center [376, 199] width 384 height 25
click at [184, 185] on input "e. Advanced Encryption Standard (AES)" at bounding box center [184, 181] width 0 height 8
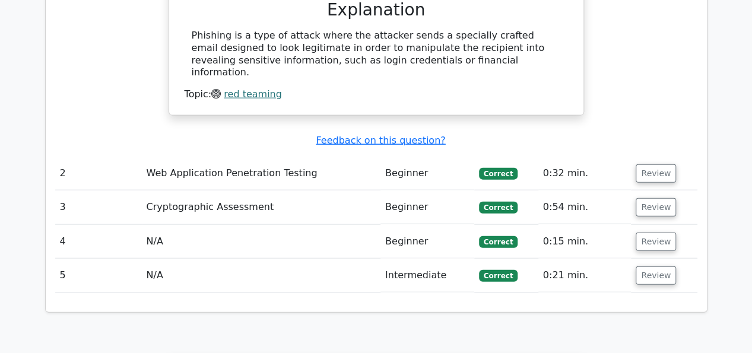
scroll to position [1243, 0]
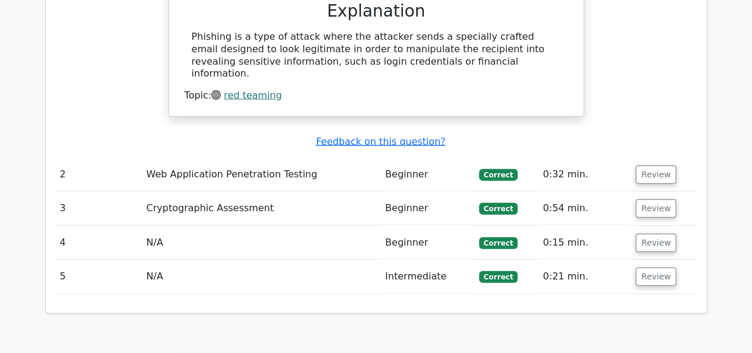
click at [656, 268] on button "Review" at bounding box center [655, 277] width 40 height 18
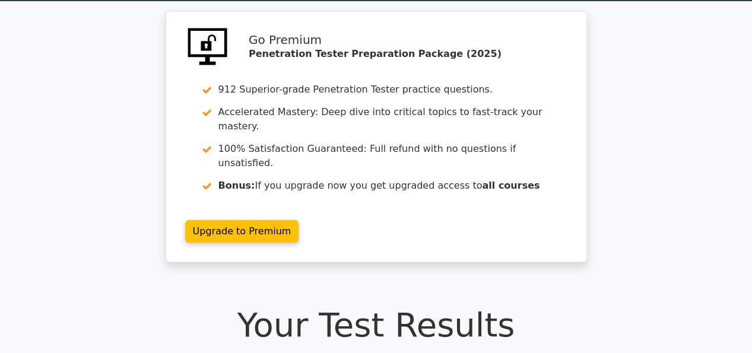
scroll to position [0, 0]
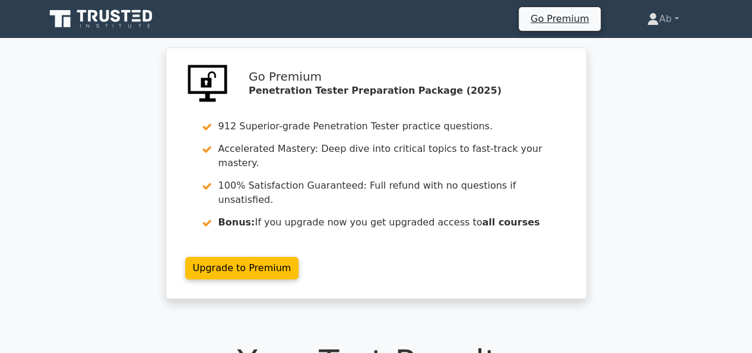
click at [90, 17] on icon at bounding box center [92, 16] width 9 height 12
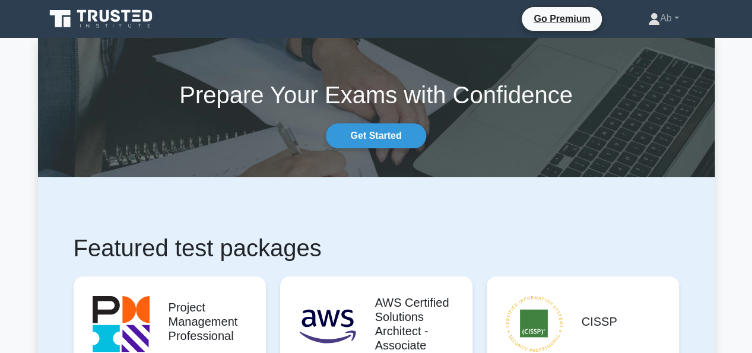
click at [66, 17] on icon at bounding box center [66, 22] width 7 height 10
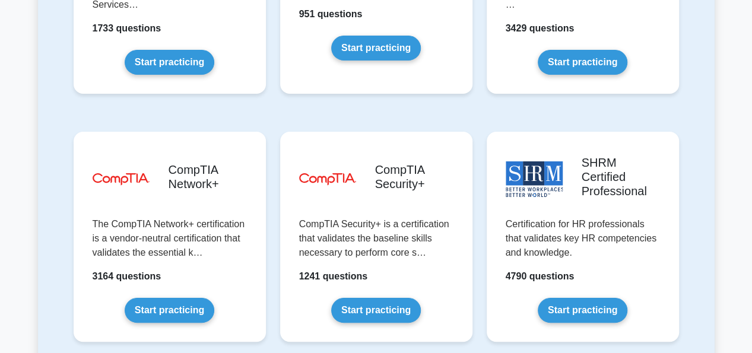
scroll to position [2235, 0]
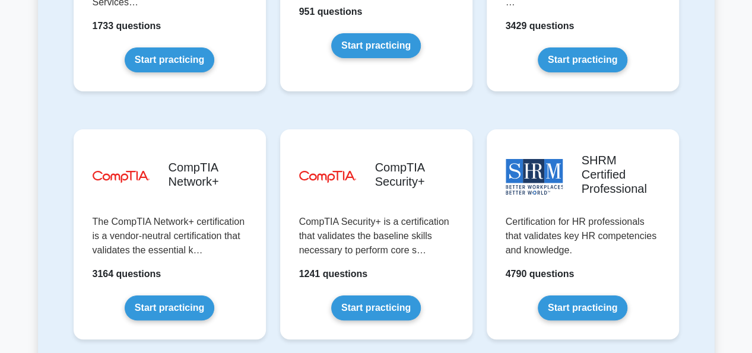
click at [167, 295] on link "Start practicing" at bounding box center [170, 307] width 90 height 25
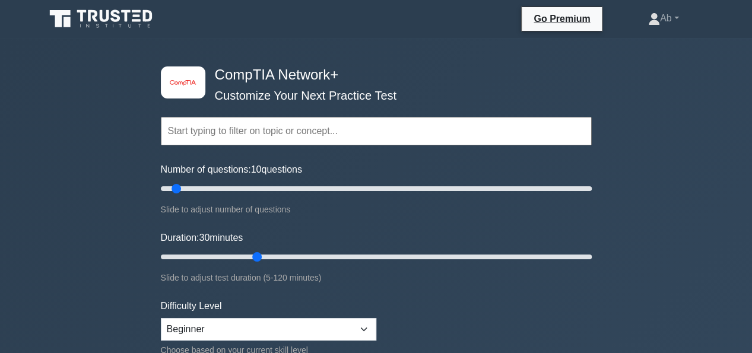
type input "10"
type input "20"
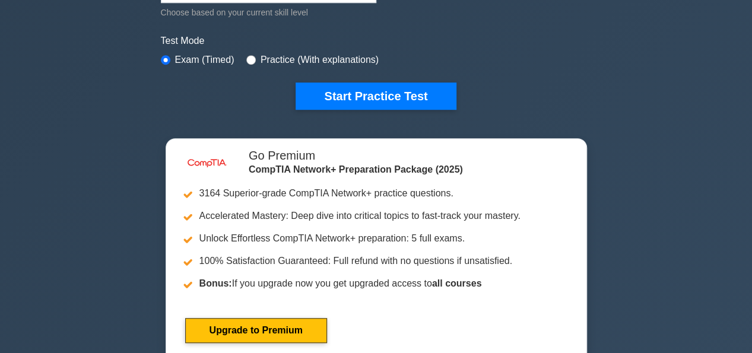
scroll to position [346, 0]
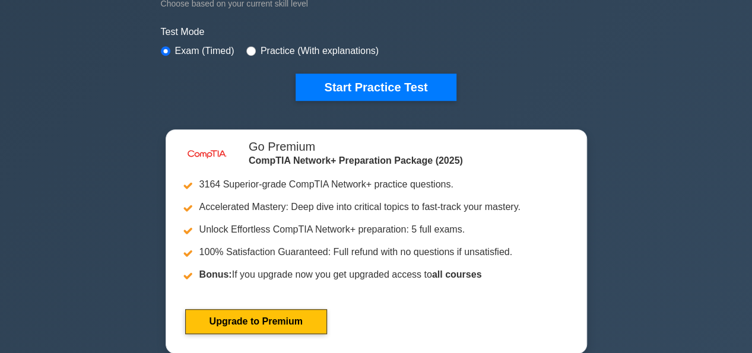
click at [400, 93] on button "Start Practice Test" at bounding box center [375, 87] width 160 height 27
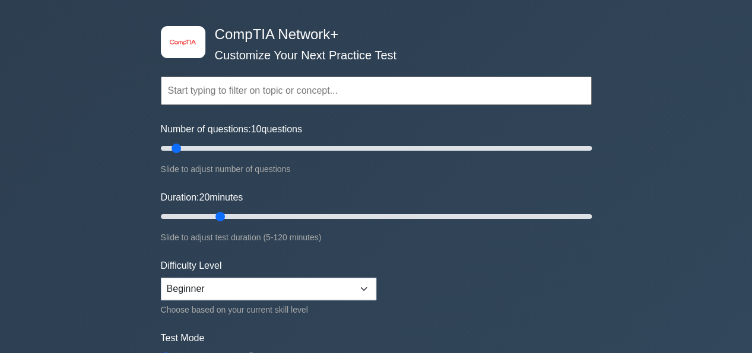
scroll to position [0, 0]
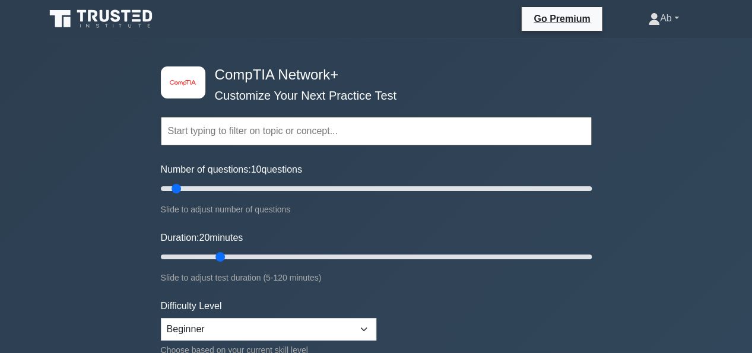
click at [675, 18] on link "Ab" at bounding box center [663, 19] width 88 height 24
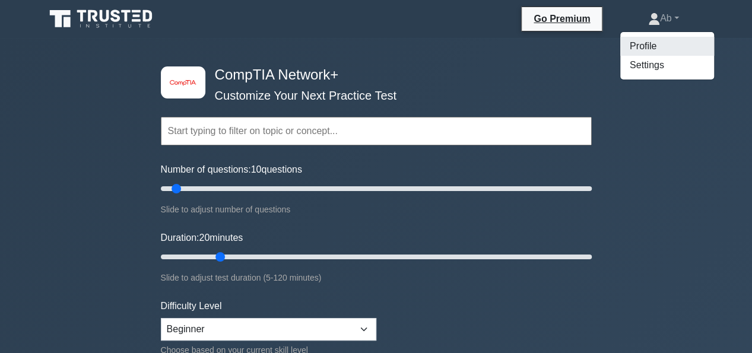
click at [650, 49] on link "Profile" at bounding box center [667, 46] width 94 height 19
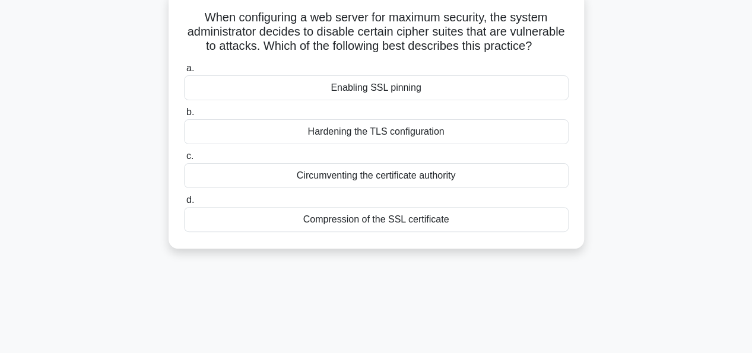
scroll to position [84, 0]
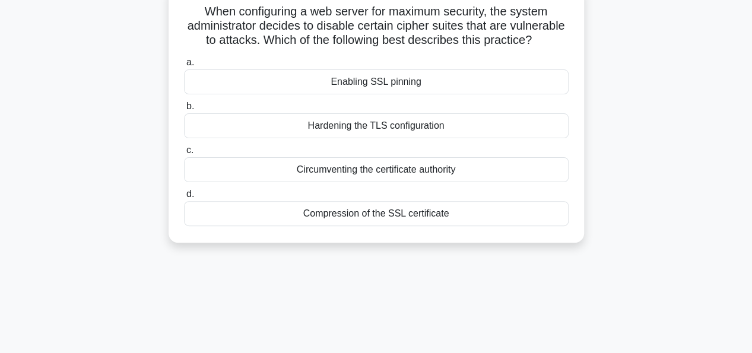
click at [473, 94] on div "Enabling SSL pinning" at bounding box center [376, 81] width 384 height 25
click at [184, 66] on input "a. Enabling SSL pinning" at bounding box center [184, 63] width 0 height 8
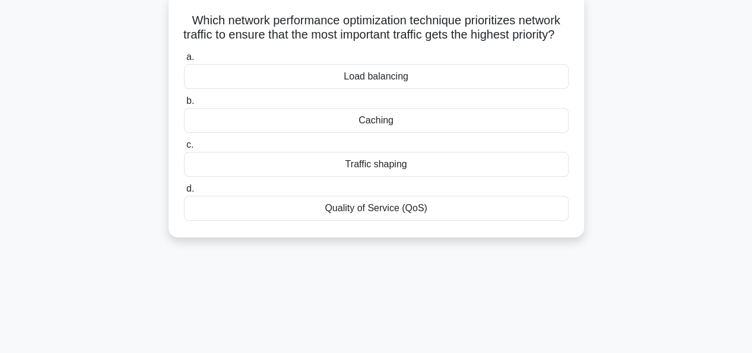
scroll to position [75, 0]
click at [464, 221] on div "Quality of Service (QoS)" at bounding box center [376, 208] width 384 height 25
click at [184, 193] on input "d. Quality of Service (QoS)" at bounding box center [184, 190] width 0 height 8
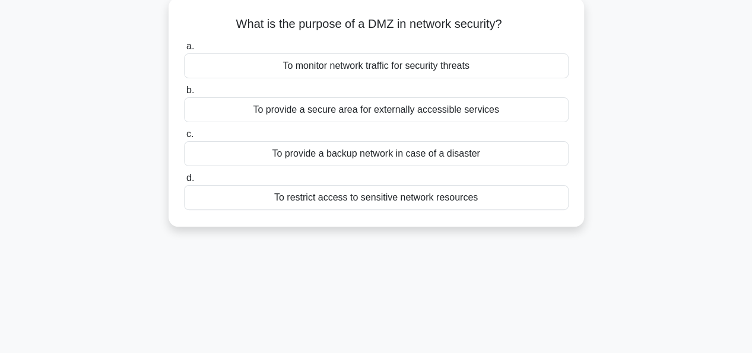
scroll to position [72, 0]
click at [196, 109] on div "To provide a secure area for externally accessible services" at bounding box center [376, 109] width 384 height 25
click at [184, 94] on input "b. To provide a secure area for externally accessible services" at bounding box center [184, 90] width 0 height 8
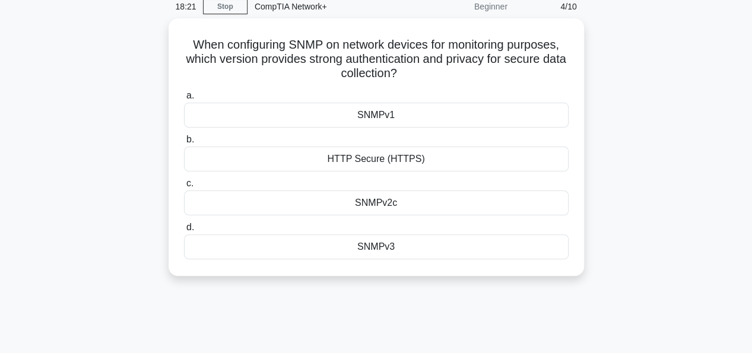
scroll to position [52, 0]
click at [460, 255] on div "SNMPv3" at bounding box center [376, 246] width 384 height 25
click at [184, 231] on input "d. SNMPv3" at bounding box center [184, 227] width 0 height 8
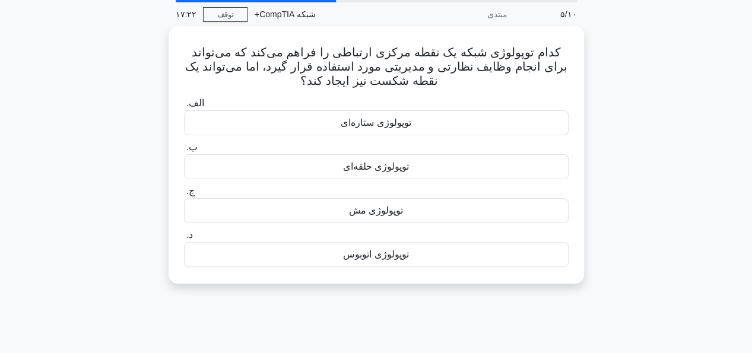
scroll to position [38, 0]
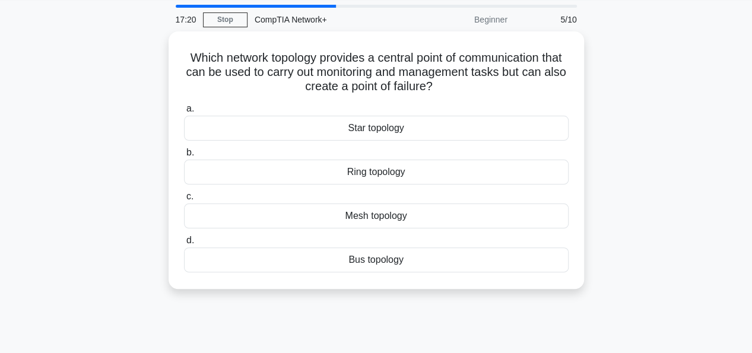
click at [63, 106] on div "Which network topology provides a central point of communication that can be us…" at bounding box center [376, 167] width 676 height 272
click at [395, 177] on div "Ring topology" at bounding box center [376, 172] width 384 height 25
click at [184, 157] on input "b. Ring topology" at bounding box center [184, 153] width 0 height 8
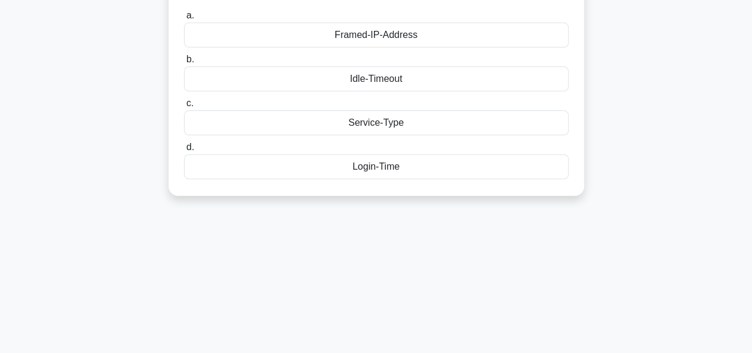
scroll to position [132, 0]
click at [428, 160] on div "Login-Time" at bounding box center [376, 166] width 384 height 25
click at [184, 151] on input "d. Login-Time" at bounding box center [184, 147] width 0 height 8
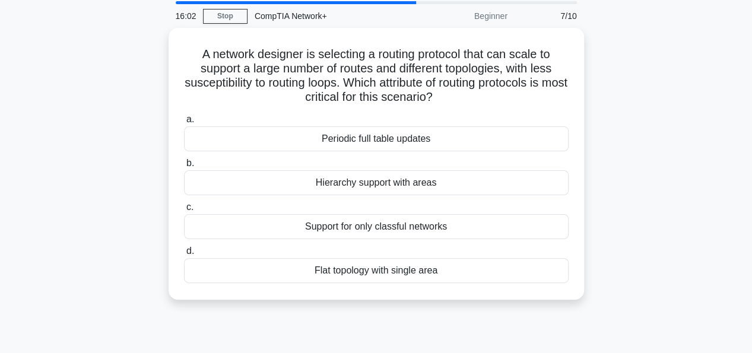
scroll to position [41, 0]
click at [45, 84] on div "A network designer is selecting a routing protocol that can scale to support a …" at bounding box center [376, 171] width 676 height 286
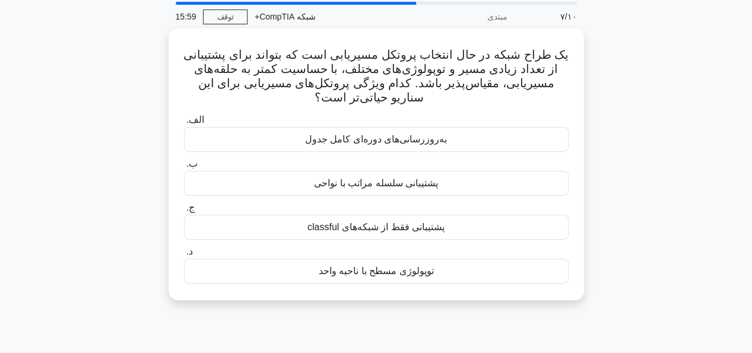
click at [625, 150] on div "یک طراح شبکه در حال انتخاب پروتکل مسیریابی است که بتواند برای پشتیبانی از تعداد…" at bounding box center [376, 171] width 676 height 286
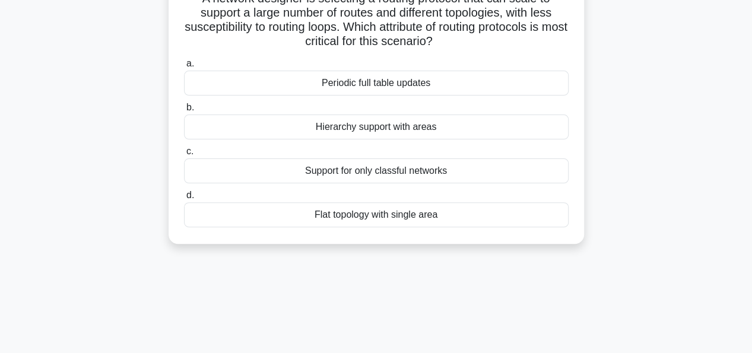
scroll to position [98, 0]
click at [416, 127] on div "Hierarchy support with areas" at bounding box center [376, 126] width 384 height 25
click at [184, 111] on input "b. Hierarchy support with areas" at bounding box center [184, 107] width 0 height 8
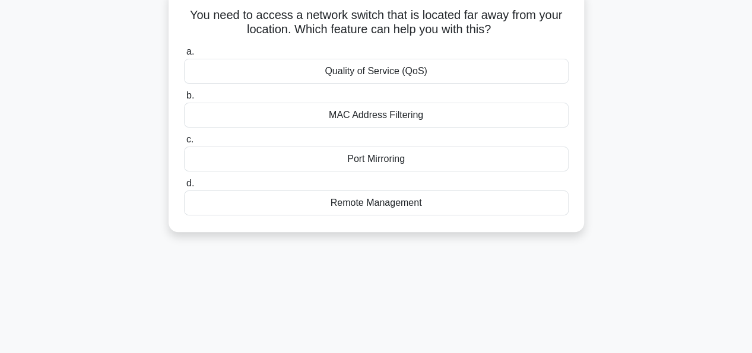
scroll to position [81, 0]
click at [431, 150] on div "Port Mirroring" at bounding box center [376, 158] width 384 height 25
click at [184, 143] on input "c. Port Mirroring" at bounding box center [184, 139] width 0 height 8
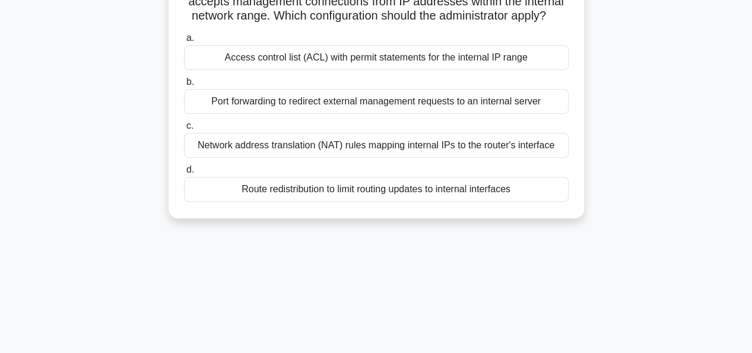
scroll to position [107, 0]
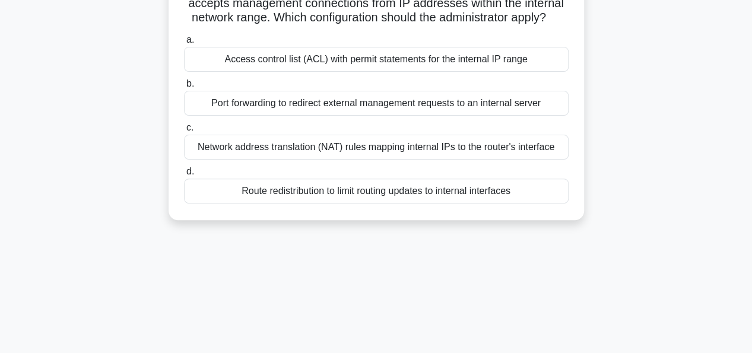
click at [464, 63] on div "Access control list (ACL) with permit statements for the internal IP range" at bounding box center [376, 59] width 384 height 25
click at [184, 44] on input "a. Access control list (ACL) with permit statements for the internal IP range" at bounding box center [184, 40] width 0 height 8
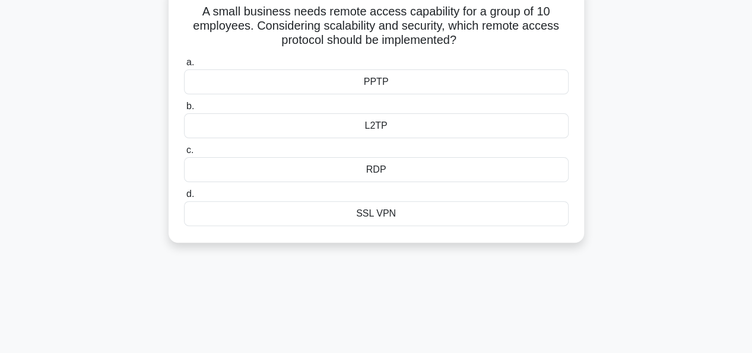
scroll to position [84, 0]
click at [400, 223] on div "SSL VPN" at bounding box center [376, 213] width 384 height 25
click at [184, 198] on input "d. SSL VPN" at bounding box center [184, 194] width 0 height 8
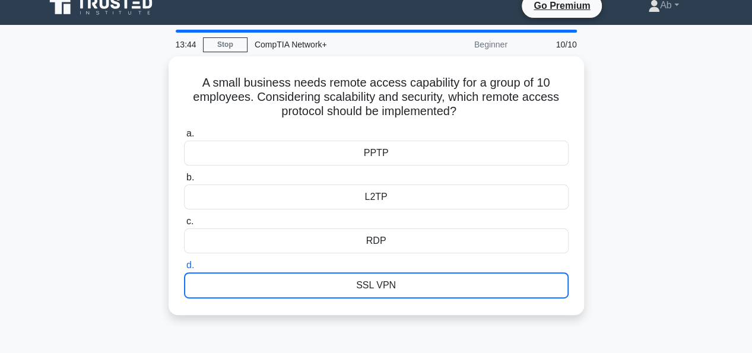
scroll to position [0, 0]
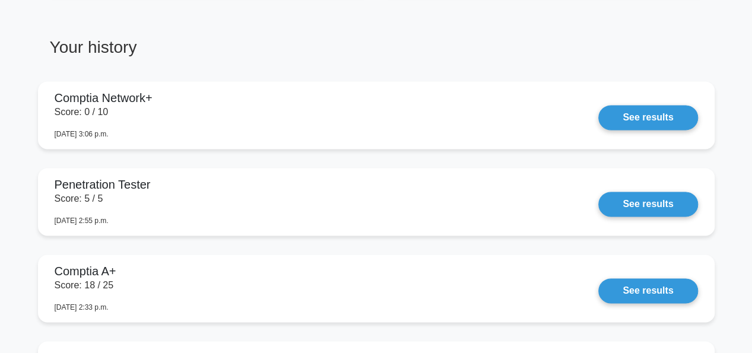
scroll to position [788, 0]
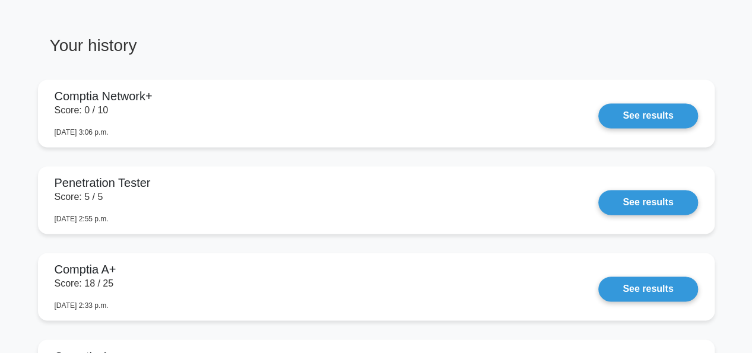
click at [598, 109] on link "See results" at bounding box center [647, 115] width 99 height 25
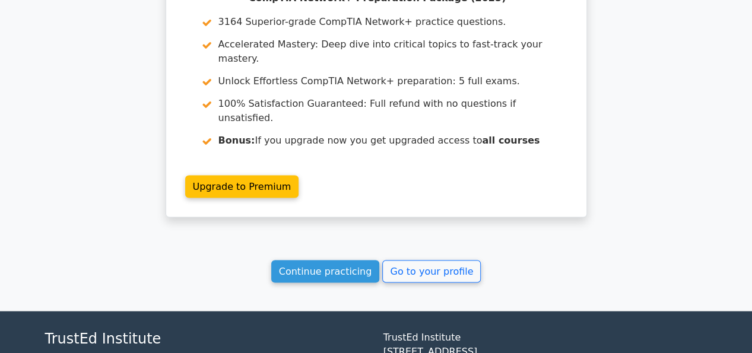
scroll to position [969, 0]
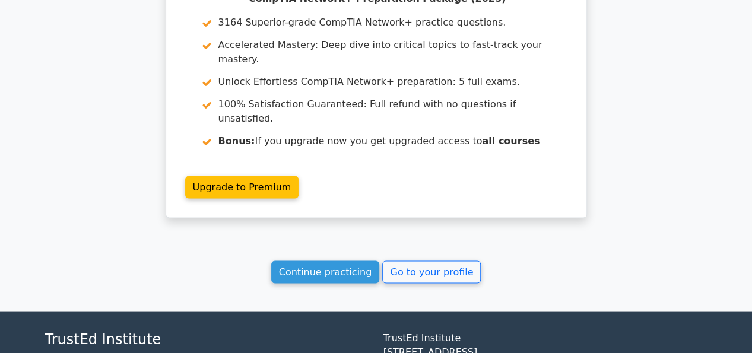
click at [346, 260] on link "Continue practicing" at bounding box center [325, 271] width 109 height 23
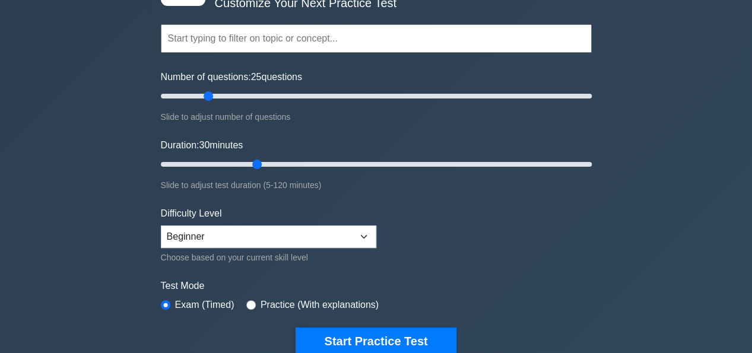
scroll to position [97, 0]
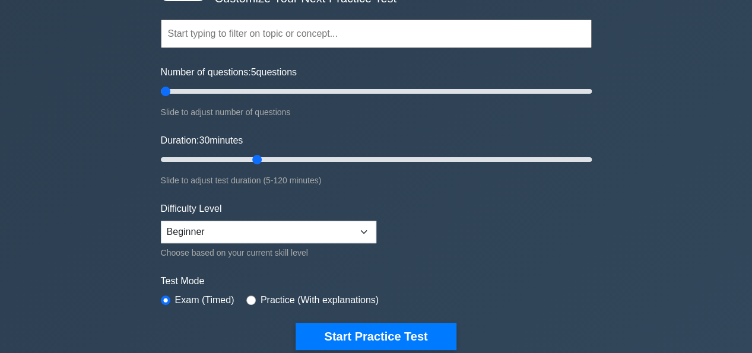
type input "5"
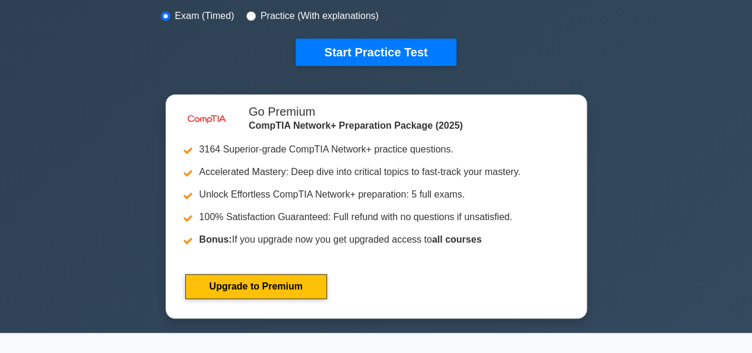
scroll to position [382, 0]
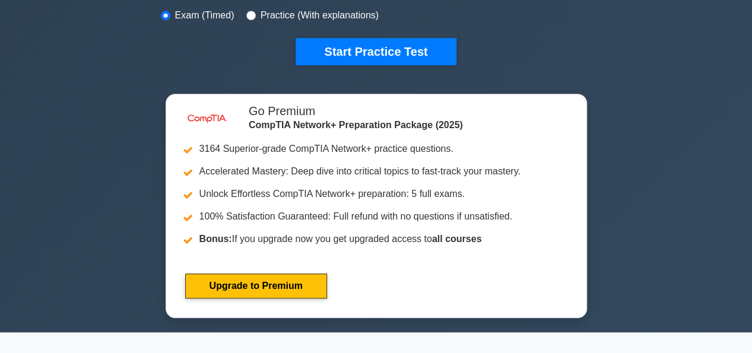
click at [422, 44] on button "Start Practice Test" at bounding box center [375, 51] width 160 height 27
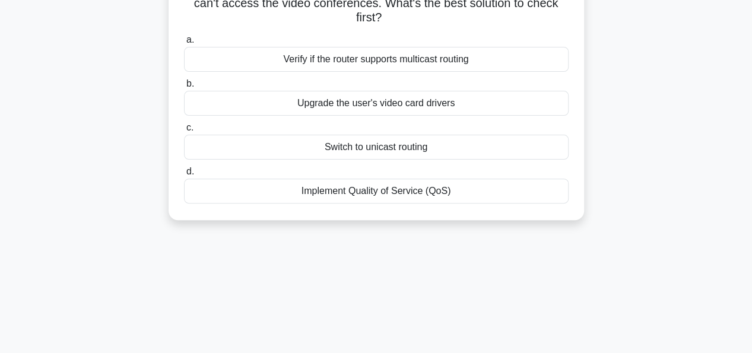
click at [414, 157] on div "Switch to unicast routing" at bounding box center [376, 147] width 384 height 25
click at [184, 132] on input "c. Switch to unicast routing" at bounding box center [184, 128] width 0 height 8
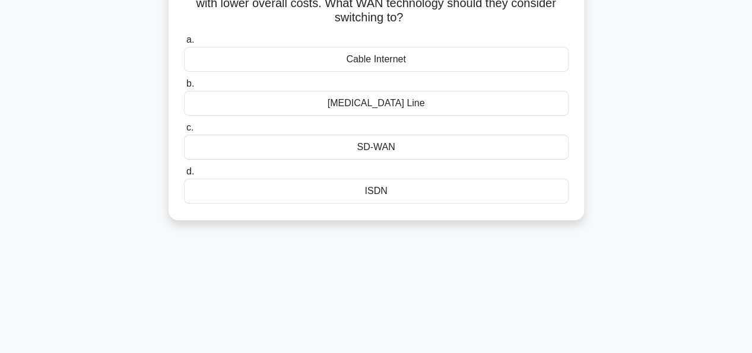
click at [421, 138] on div "SD-WAN" at bounding box center [376, 147] width 384 height 25
click at [184, 132] on input "c. SD-WAN" at bounding box center [184, 128] width 0 height 8
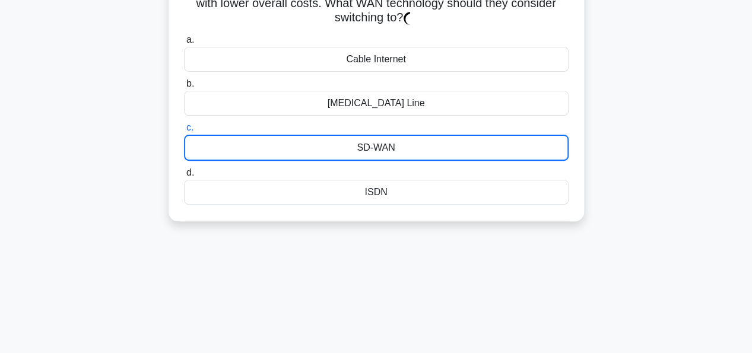
click at [419, 138] on div "SD-WAN" at bounding box center [376, 148] width 384 height 26
click at [184, 132] on input "c. SD-WAN" at bounding box center [184, 128] width 0 height 8
click at [419, 116] on div "[MEDICAL_DATA] Line" at bounding box center [376, 103] width 384 height 25
click at [184, 88] on input "b. [MEDICAL_DATA] Line" at bounding box center [184, 84] width 0 height 8
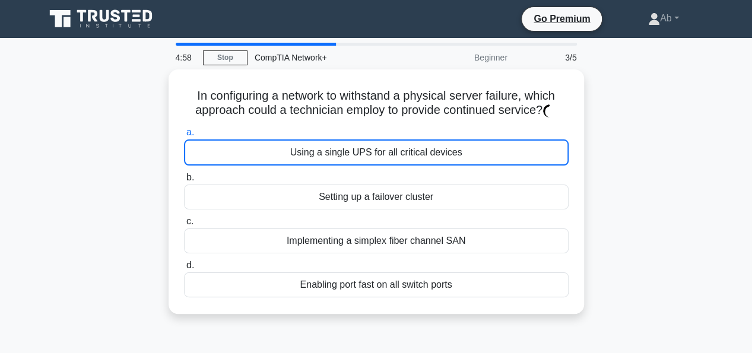
click at [420, 125] on label "a. Using a single UPS for all critical devices" at bounding box center [376, 145] width 384 height 40
click at [414, 173] on label "b. Setting up a failover cluster" at bounding box center [376, 189] width 384 height 39
click at [184, 174] on input "b. Setting up a failover cluster" at bounding box center [184, 178] width 0 height 8
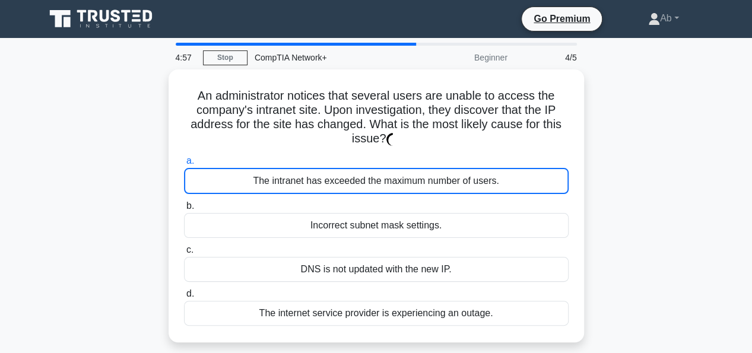
click at [413, 219] on div "Incorrect subnet mask settings." at bounding box center [376, 225] width 384 height 25
click at [184, 210] on input "b. Incorrect subnet mask settings." at bounding box center [184, 206] width 0 height 8
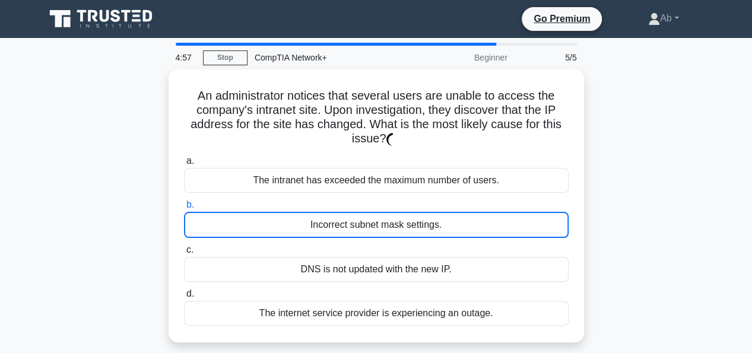
click at [428, 231] on div "Incorrect subnet mask settings." at bounding box center [376, 225] width 384 height 26
click at [184, 209] on input "b. Incorrect subnet mask settings." at bounding box center [184, 205] width 0 height 8
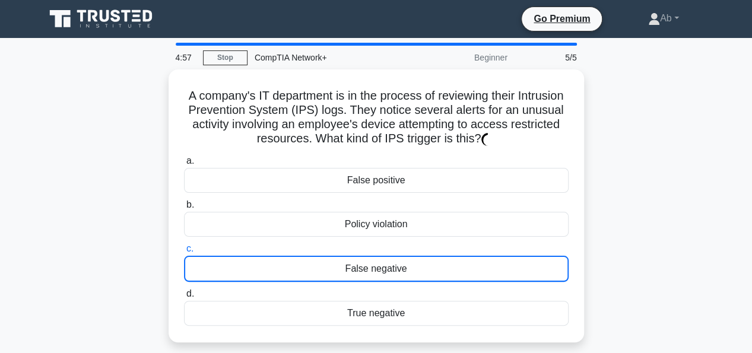
click at [462, 287] on label "d. True negative" at bounding box center [376, 306] width 384 height 39
click at [184, 290] on input "d. True negative" at bounding box center [184, 294] width 0 height 8
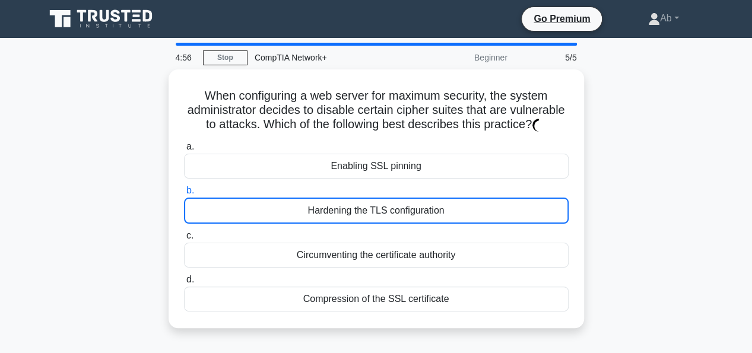
click at [425, 208] on label "b. Hardening the TLS configuration" at bounding box center [376, 203] width 384 height 40
click at [184, 195] on input "b. Hardening the TLS configuration" at bounding box center [184, 191] width 0 height 8
click at [421, 179] on div "Enabling SSL pinning" at bounding box center [376, 166] width 384 height 25
click at [425, 244] on label "c. Circumventing the certificate authority" at bounding box center [376, 247] width 384 height 39
click at [184, 240] on input "c. Circumventing the certificate authority" at bounding box center [184, 236] width 0 height 8
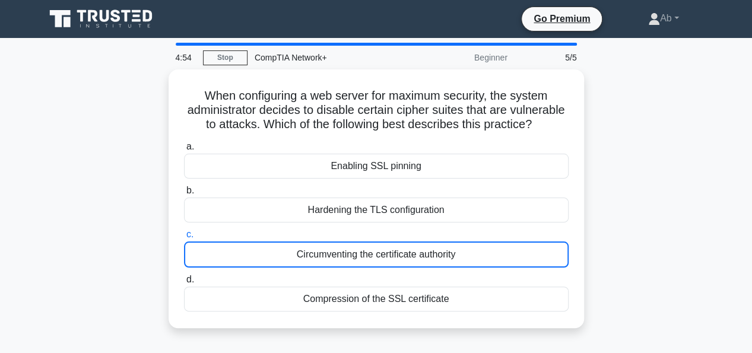
click at [423, 222] on div "Hardening the TLS configuration" at bounding box center [376, 210] width 384 height 25
click at [184, 195] on input "b. Hardening the TLS configuration" at bounding box center [184, 191] width 0 height 8
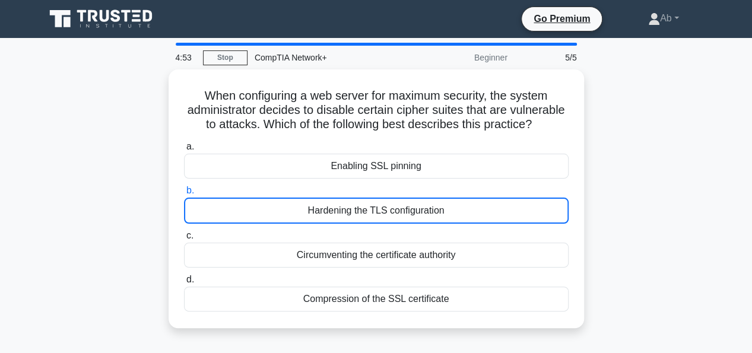
click at [426, 244] on label "c. Circumventing the certificate authority" at bounding box center [376, 247] width 384 height 39
click at [184, 240] on input "c. Circumventing the certificate authority" at bounding box center [184, 236] width 0 height 8
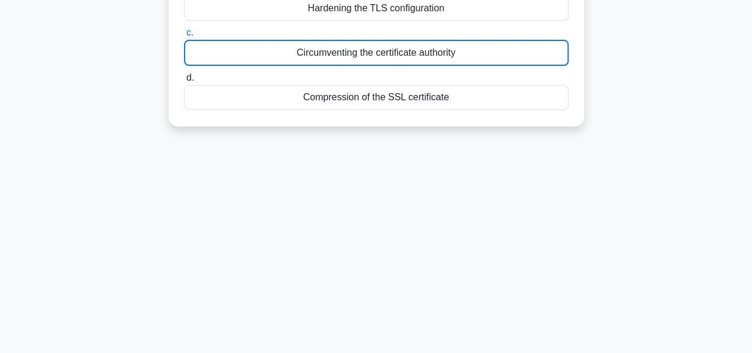
scroll to position [233, 0]
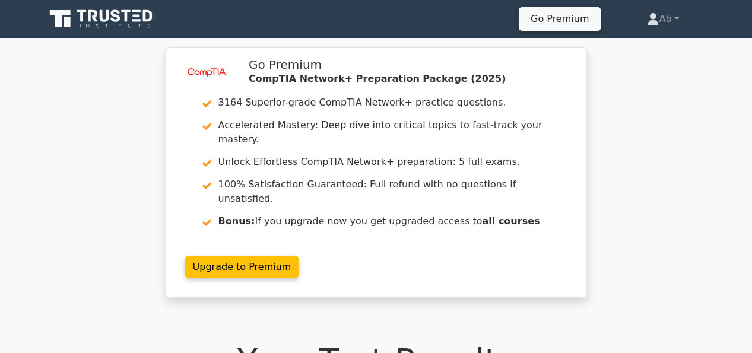
click at [91, 20] on icon at bounding box center [102, 19] width 114 height 23
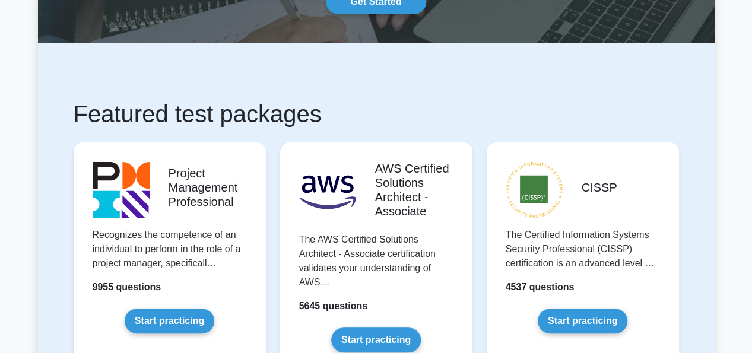
scroll to position [140, 0]
